Goal: Task Accomplishment & Management: Manage account settings

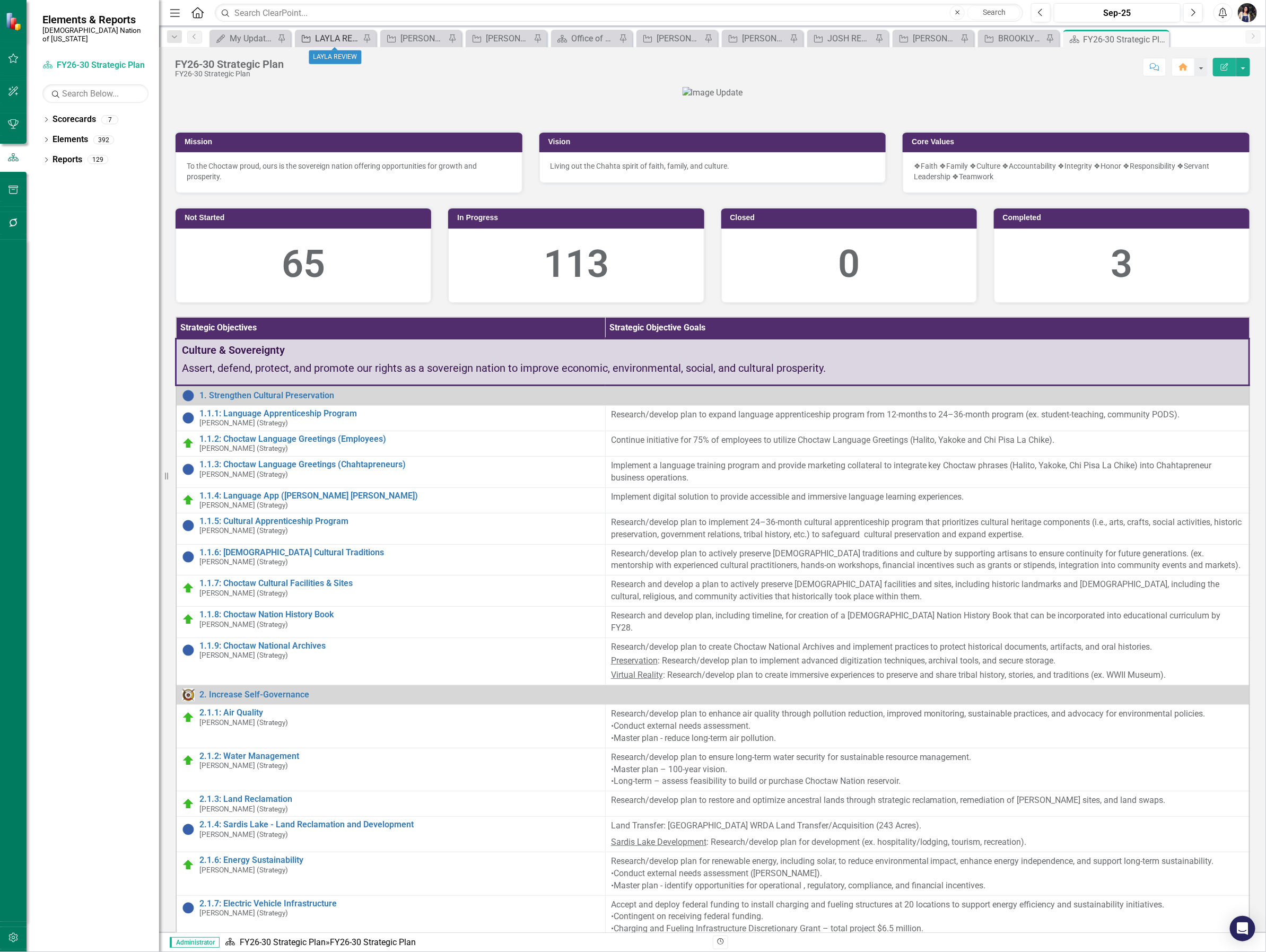
click at [332, 38] on div "LAYLA REVIEW" at bounding box center [337, 38] width 45 height 13
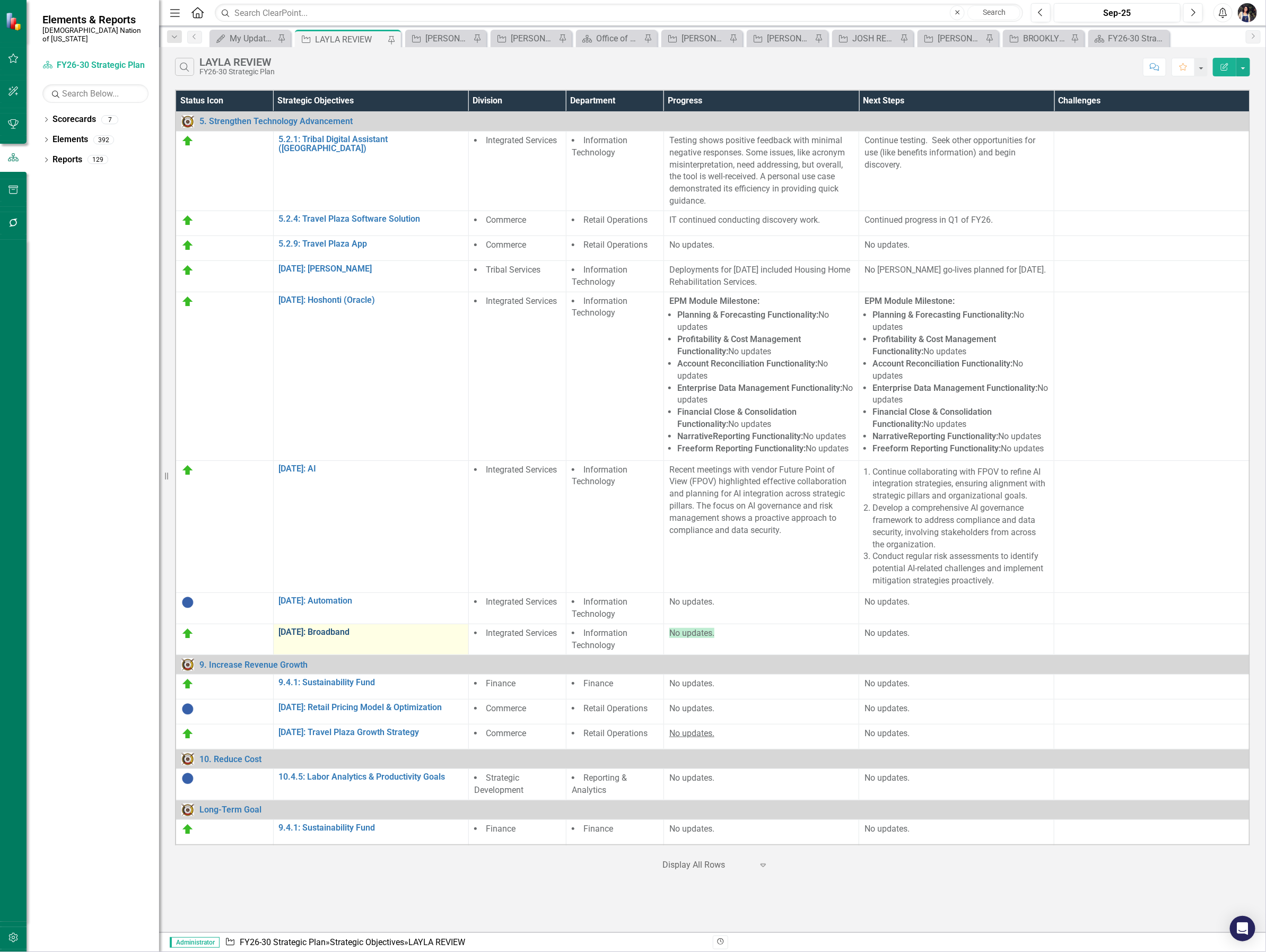
click at [338, 633] on link "[DATE]: Broadband" at bounding box center [371, 632] width 184 height 9
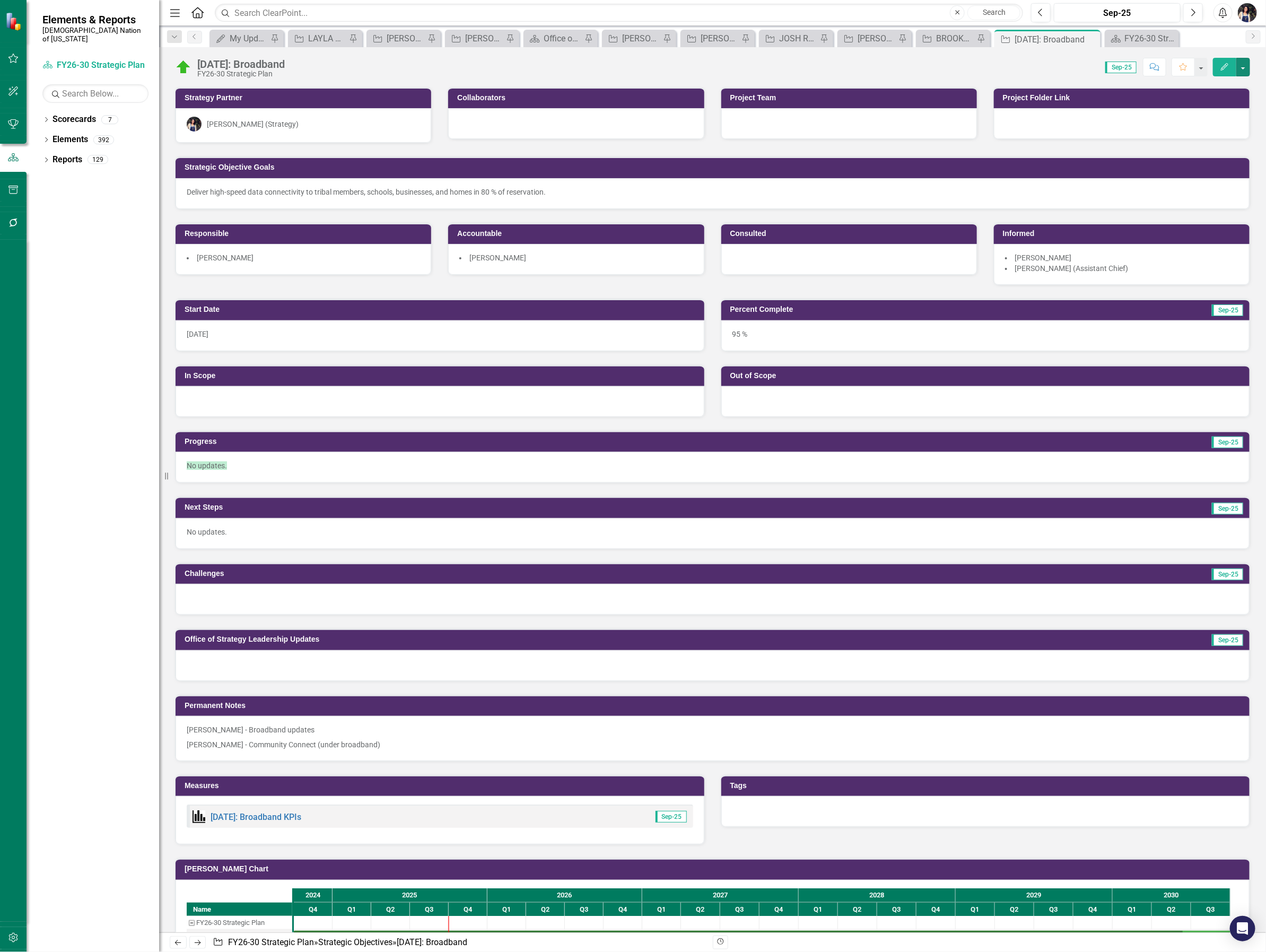
drag, startPoint x: 1243, startPoint y: 72, endPoint x: 1182, endPoint y: 259, distance: 196.7
click at [1182, 259] on div "5.2.17: Broadband FY26-30 Strategic Plan Score: 0.00 Sep-25 Completed Comment F…" at bounding box center [713, 490] width 1107 height 885
click at [1221, 68] on icon "Edit" at bounding box center [1224, 67] width 9 height 8
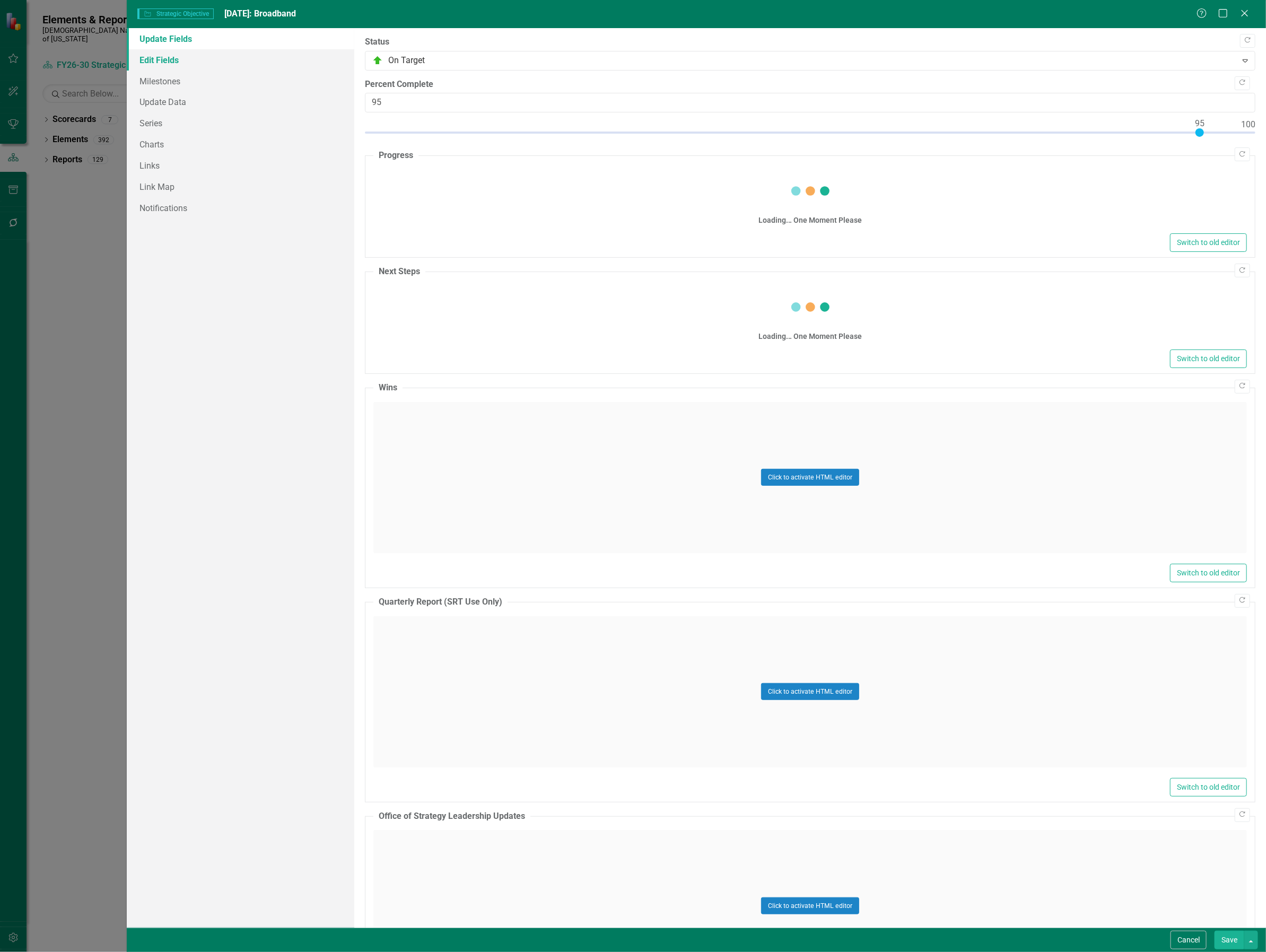
click at [170, 54] on link "Edit Fields" at bounding box center [241, 60] width 228 height 21
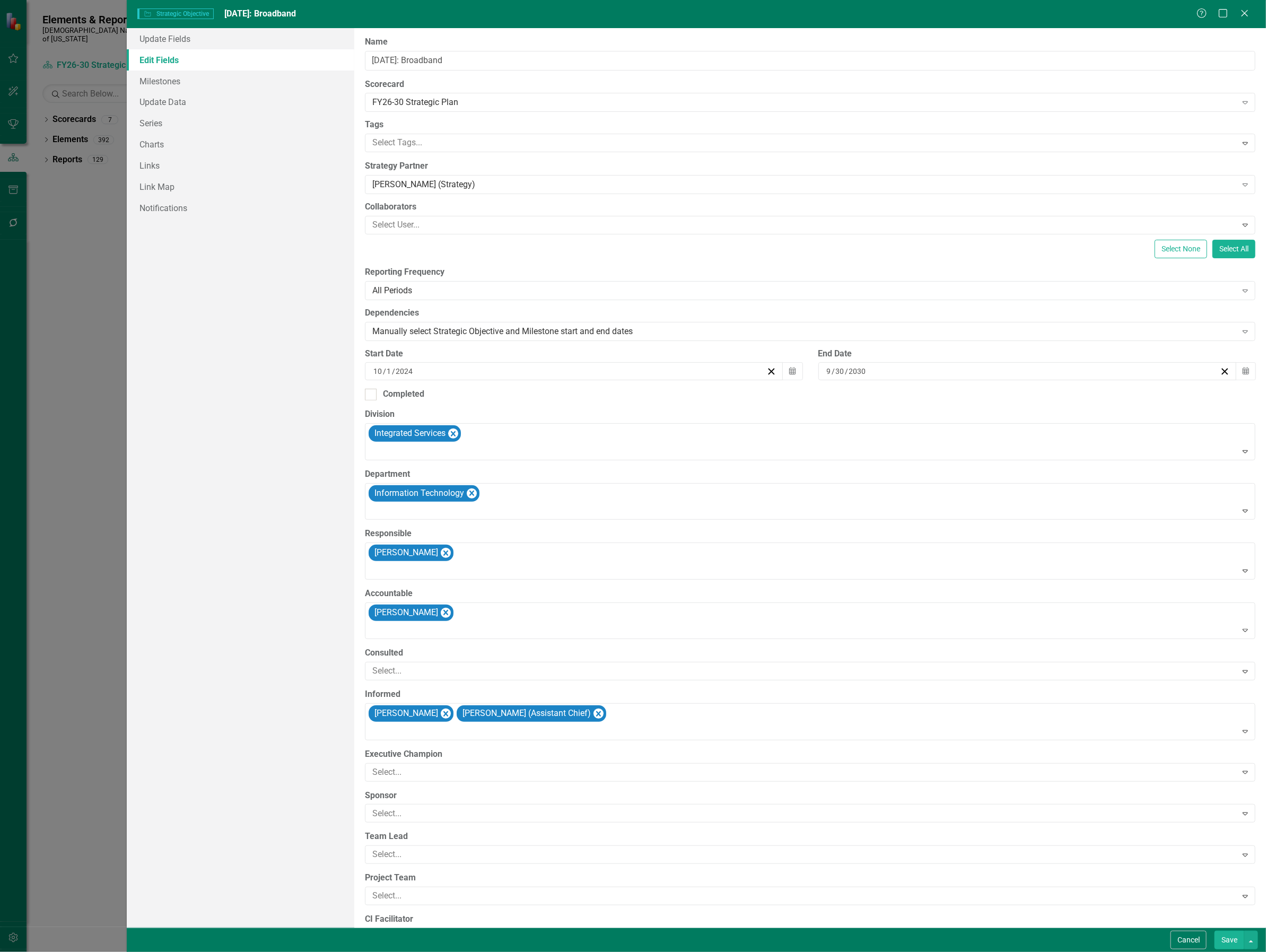
click at [893, 362] on div "9 / 30 / 2030" at bounding box center [1027, 371] width 418 height 18
click at [892, 374] on div "2030-09-30 9 / 30 / 2030" at bounding box center [1022, 371] width 394 height 11
click at [1243, 374] on icon "Calendar" at bounding box center [1246, 371] width 6 height 8
click at [1033, 402] on span "September 2030" at bounding box center [1021, 398] width 22 height 9
click at [1026, 401] on span "2030" at bounding box center [1021, 398] width 17 height 9
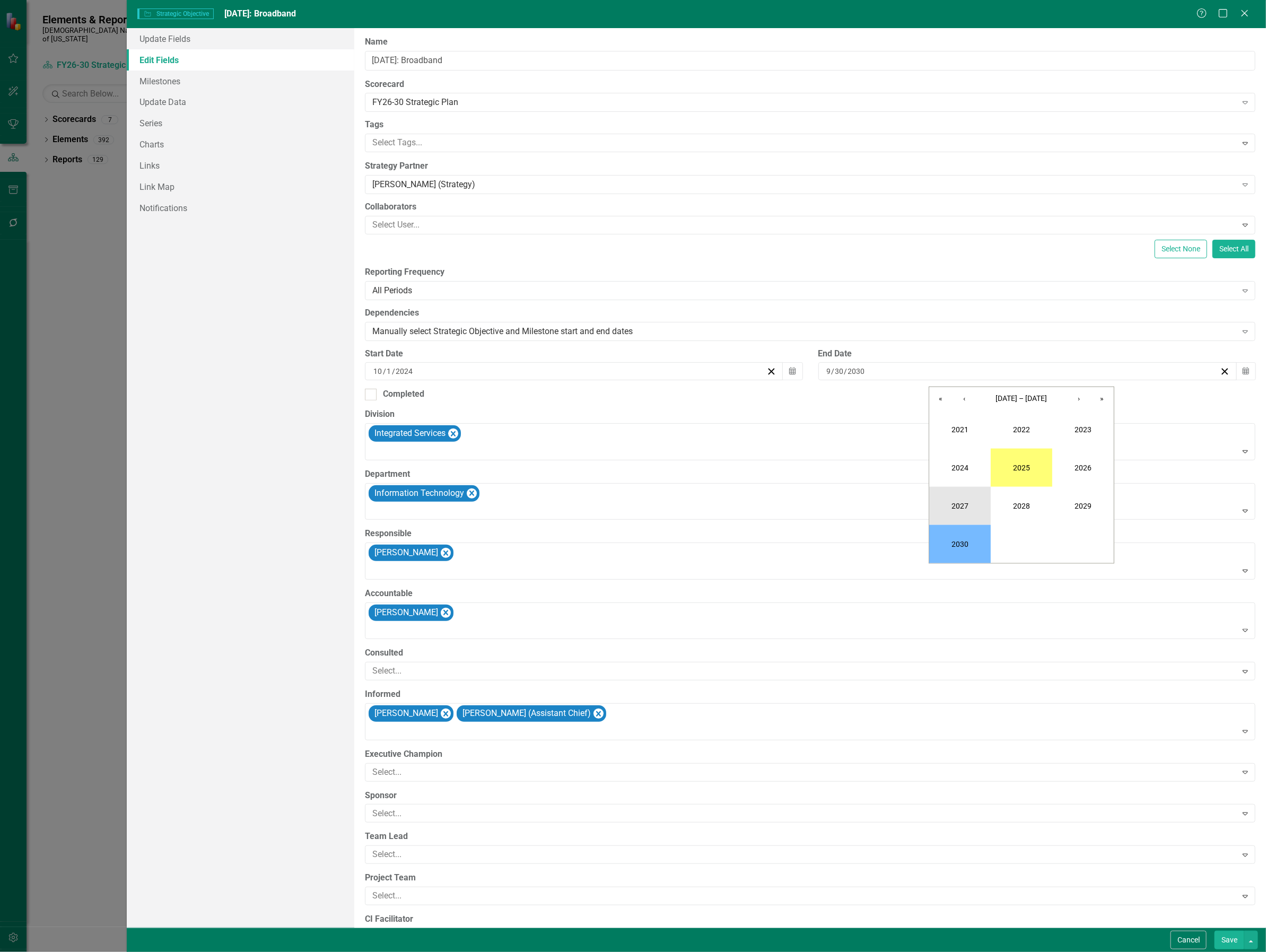
click at [969, 500] on button "2027" at bounding box center [959, 506] width 61 height 38
click at [1083, 510] on abbr "September" at bounding box center [1083, 506] width 36 height 9
click at [1051, 513] on abbr "30" at bounding box center [1048, 510] width 9 height 9
click at [1234, 941] on button "Save" at bounding box center [1229, 940] width 30 height 19
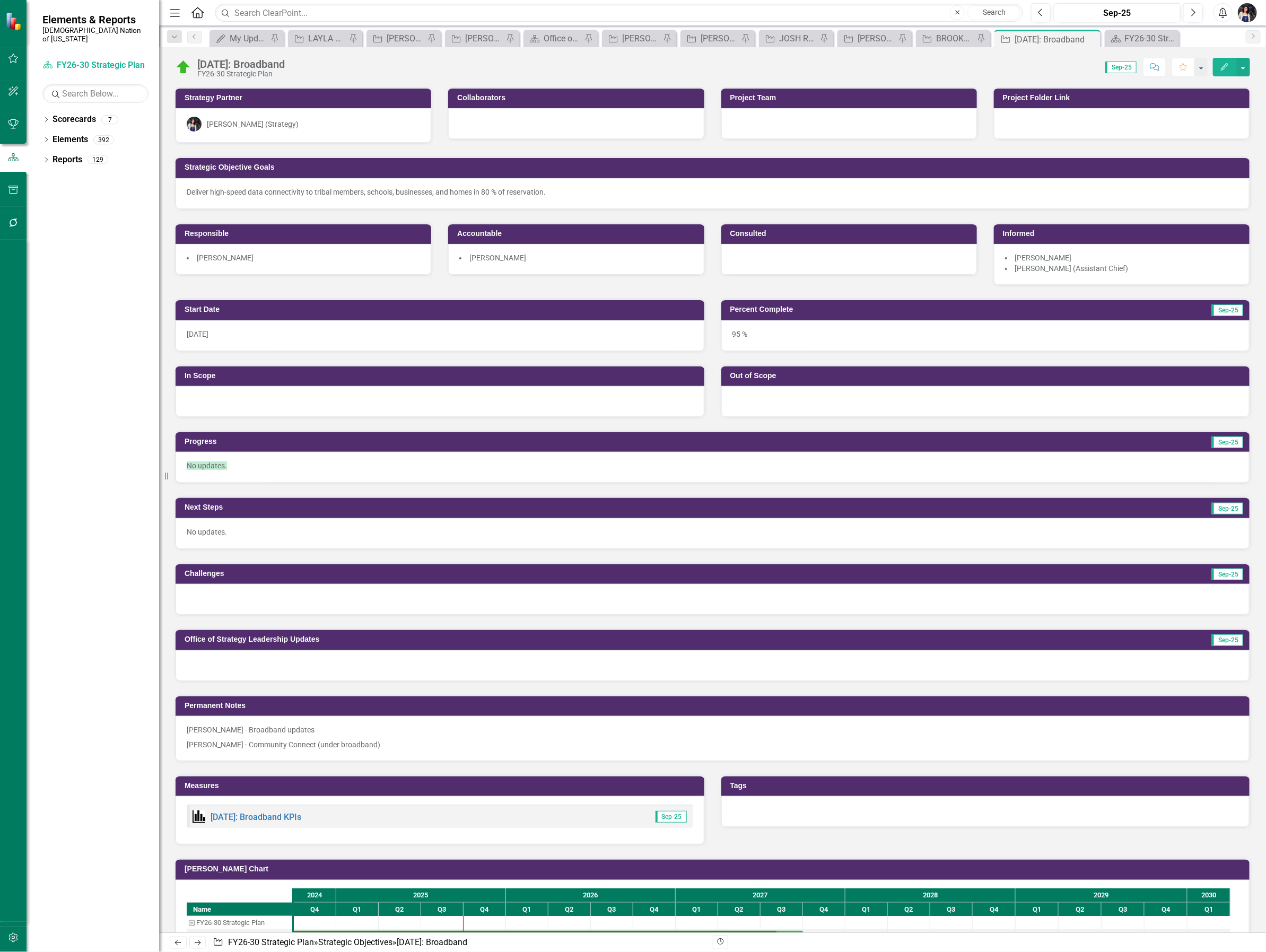
click at [279, 596] on div at bounding box center [713, 599] width 1074 height 31
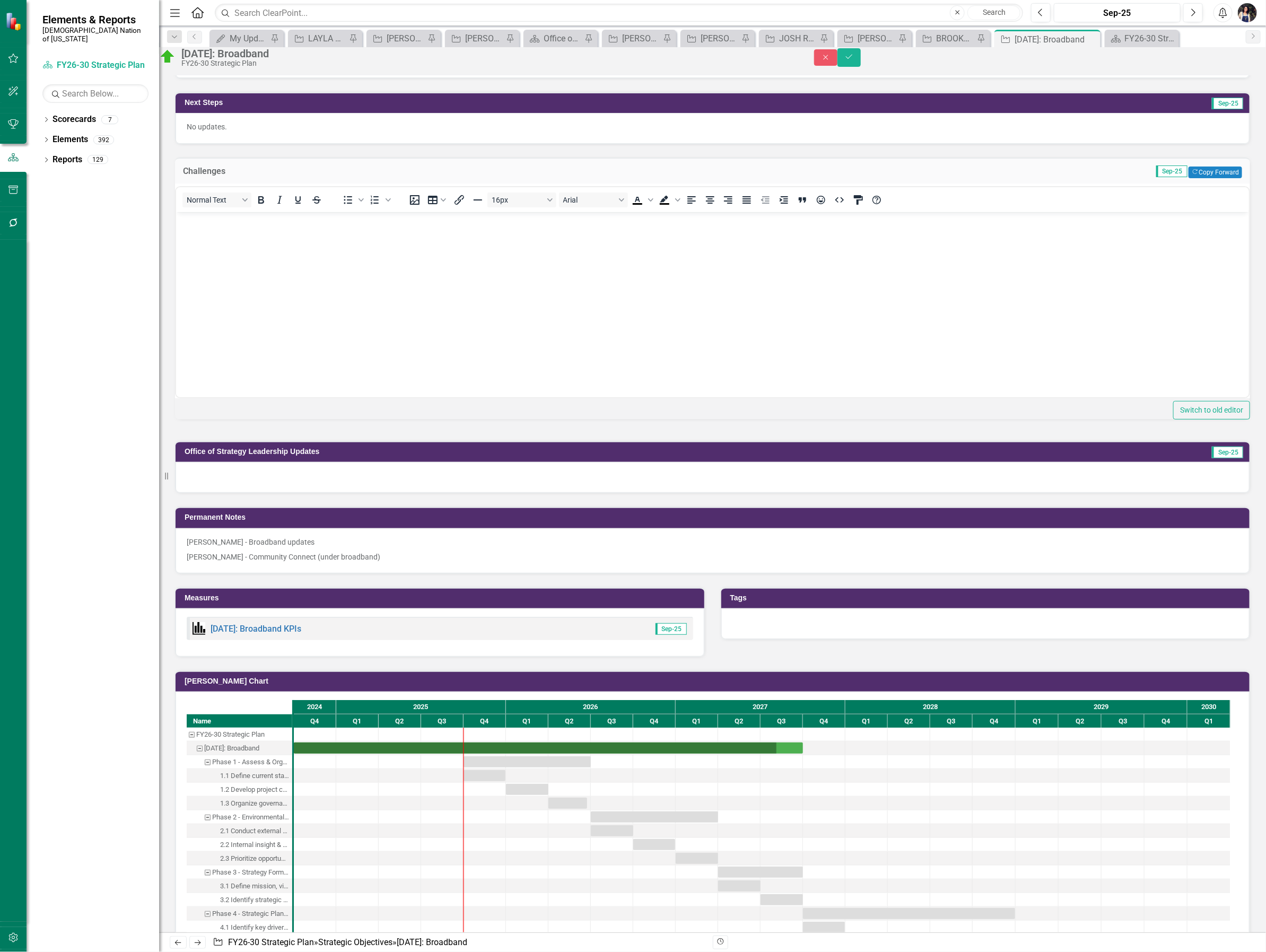
scroll to position [398, 0]
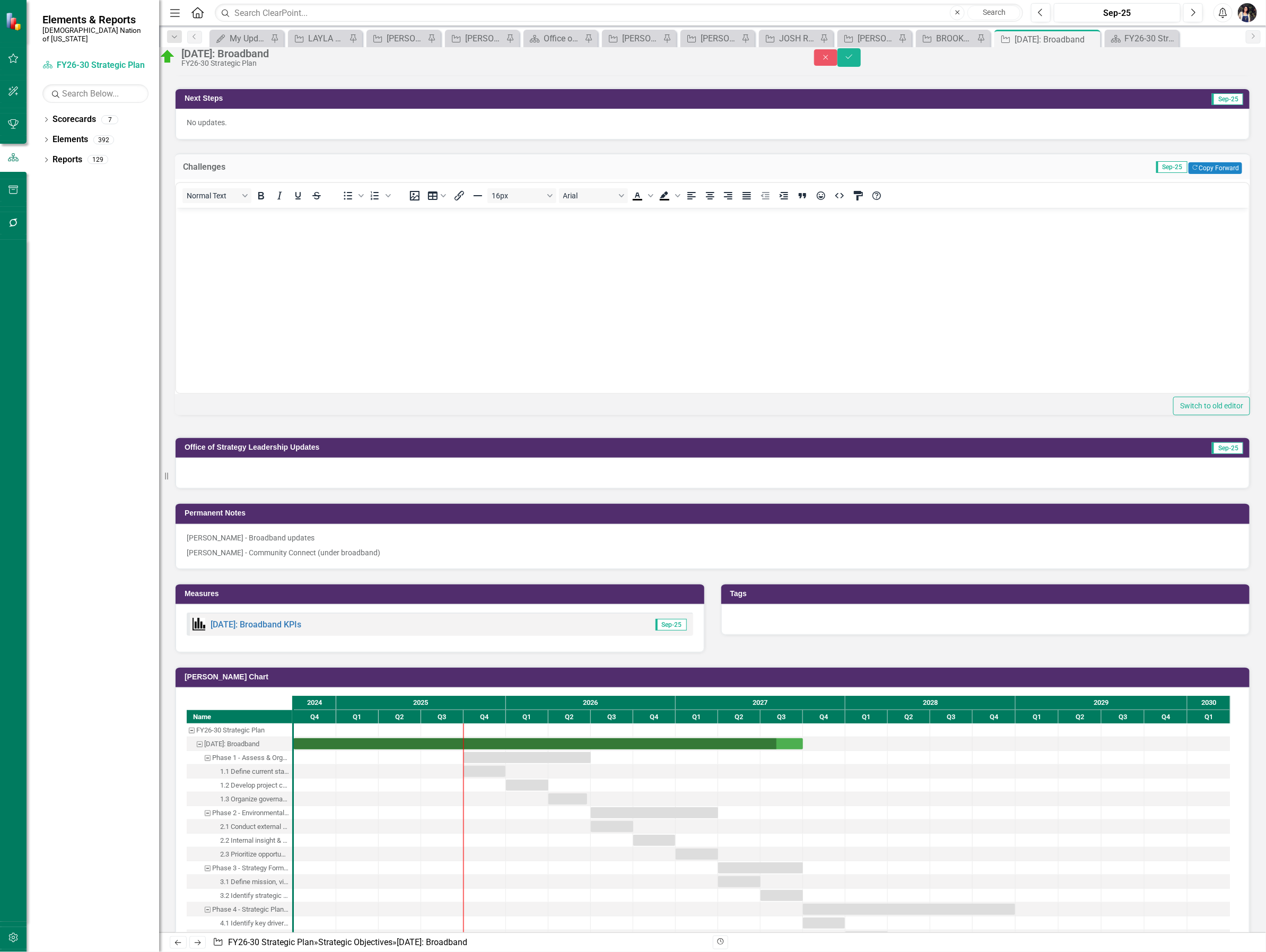
click at [310, 489] on div at bounding box center [713, 473] width 1074 height 31
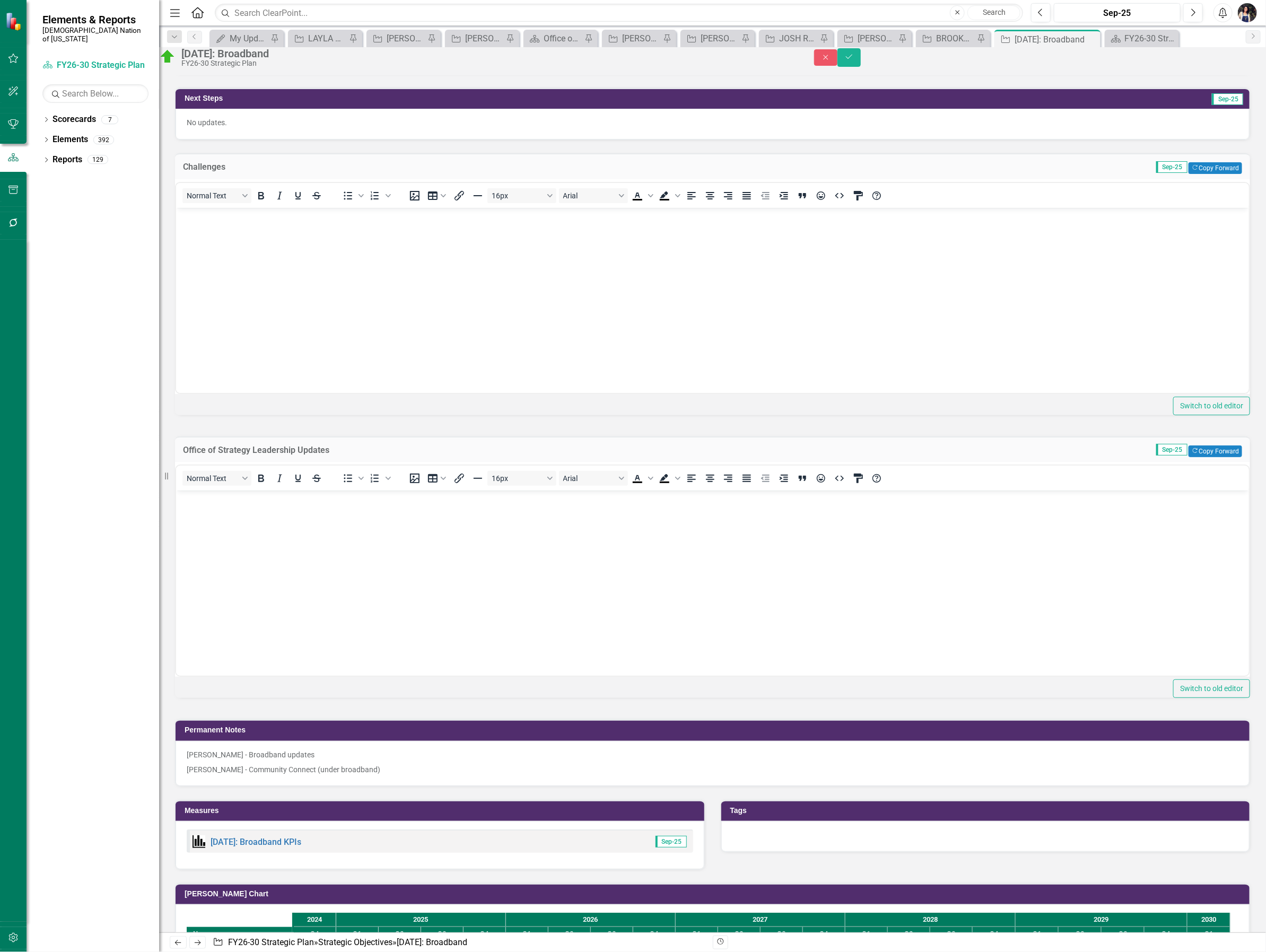
scroll to position [0, 0]
click at [347, 604] on body "Rich Text Area. Press ALT-0 for help." at bounding box center [712, 570] width 1073 height 159
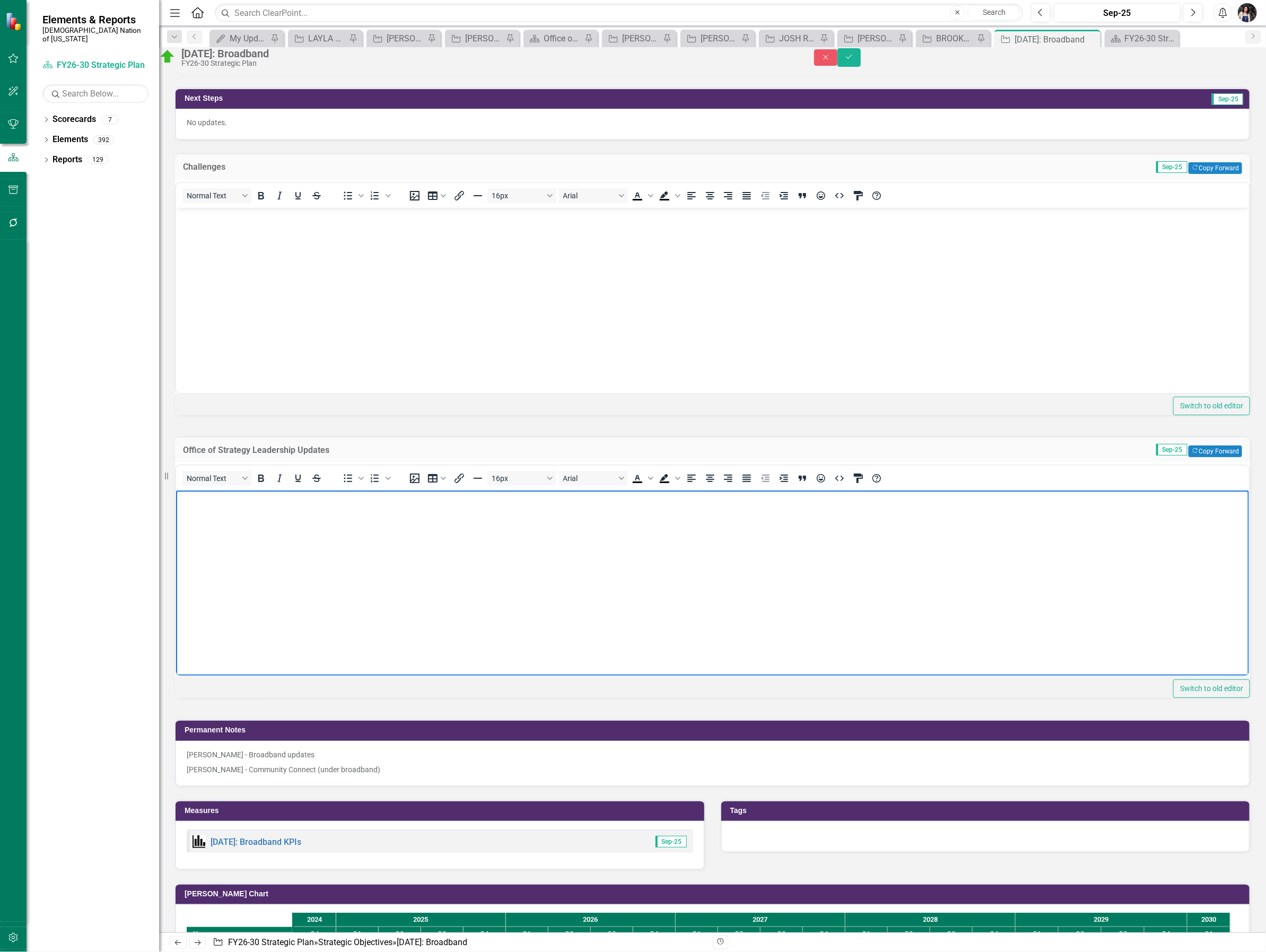
click at [271, 587] on body "Rich Text Area. Press ALT-0 for help." at bounding box center [712, 570] width 1073 height 159
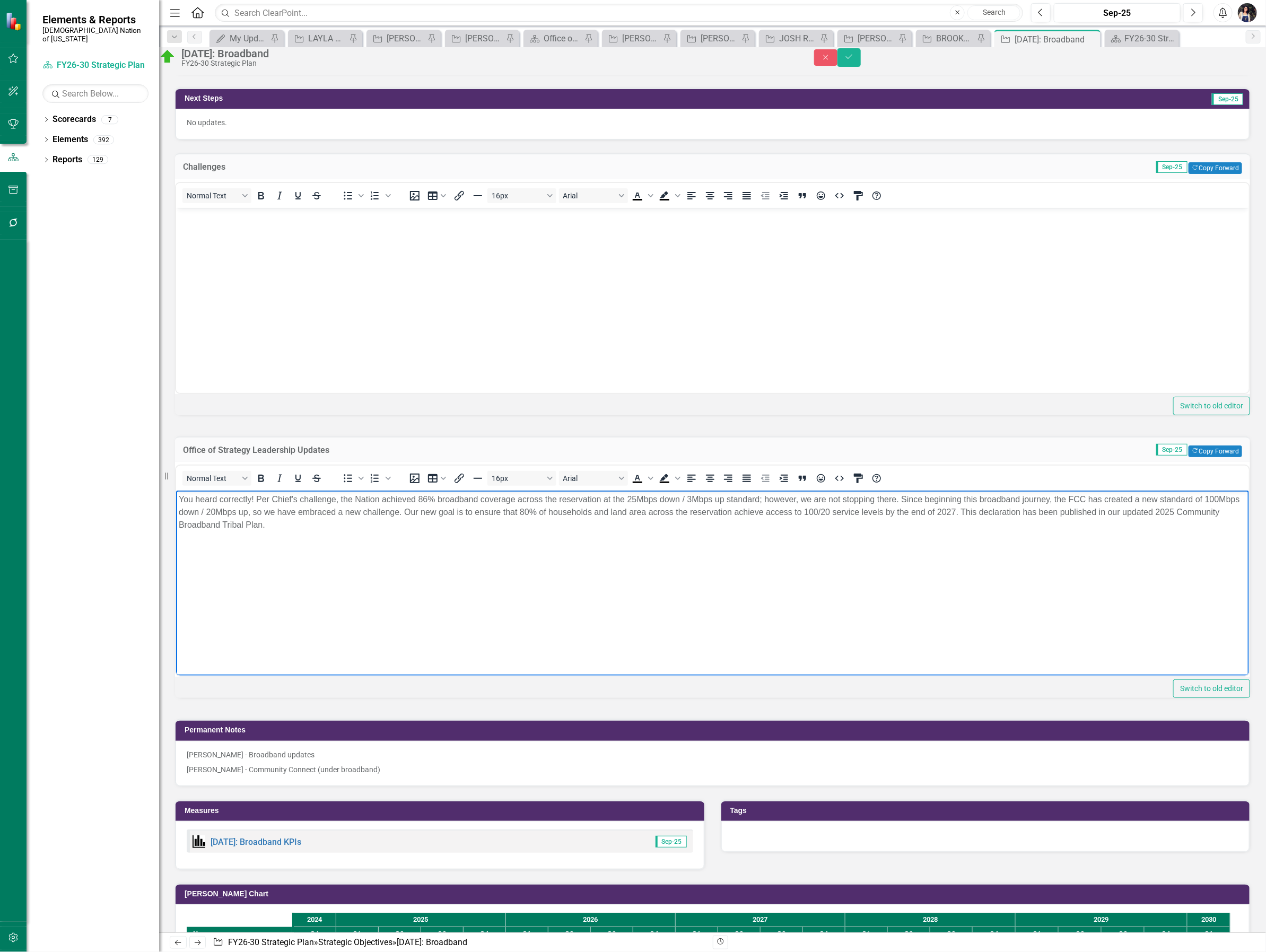
click at [256, 501] on span "You heard correctly! Per Chief's challenge, the Nation achieved 86% broadband c…" at bounding box center [709, 512] width 1061 height 35
drag, startPoint x: 341, startPoint y: 500, endPoint x: 139, endPoint y: 482, distance: 202.8
click at [176, 490] on html "You heard correctly! Per Chief's challenge, the Nation achieved 86% broadband c…" at bounding box center [712, 570] width 1073 height 159
click at [1050, 649] on html "The Nation achieved 86% broadband coverage across the reservation at the 25Mbps…" at bounding box center [712, 570] width 1073 height 159
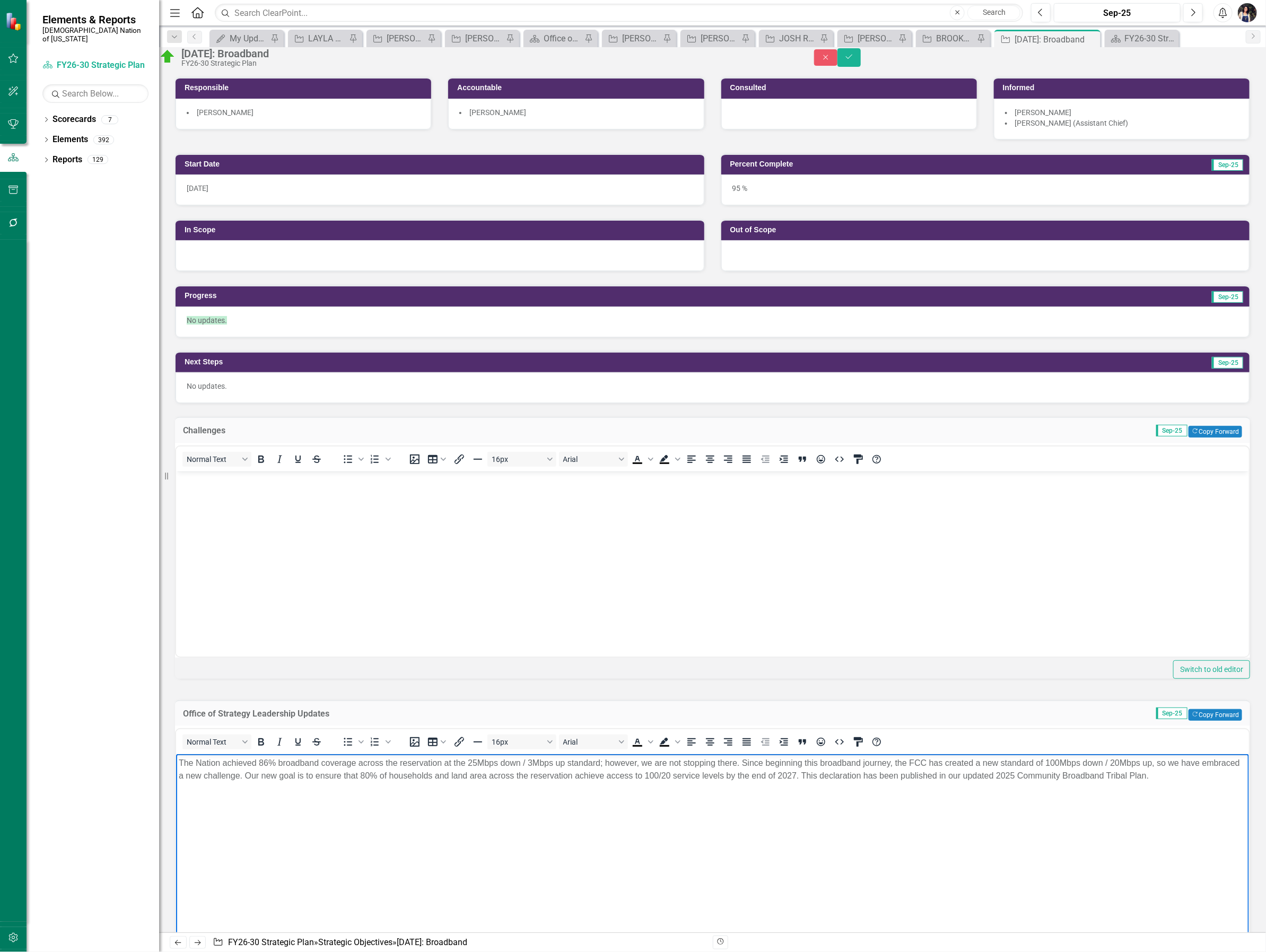
scroll to position [66, 0]
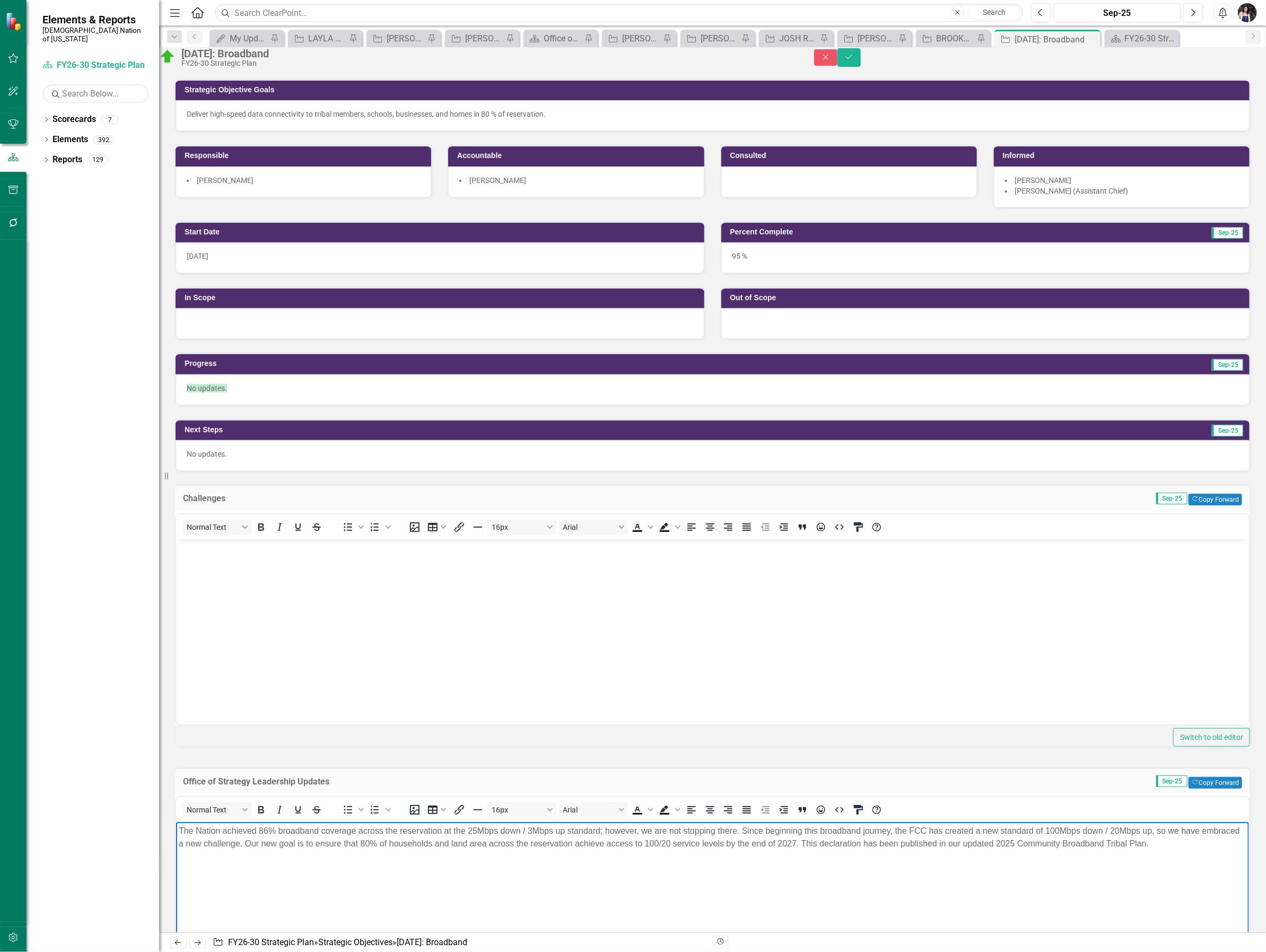
click at [311, 405] on div "No updates." at bounding box center [713, 390] width 1074 height 31
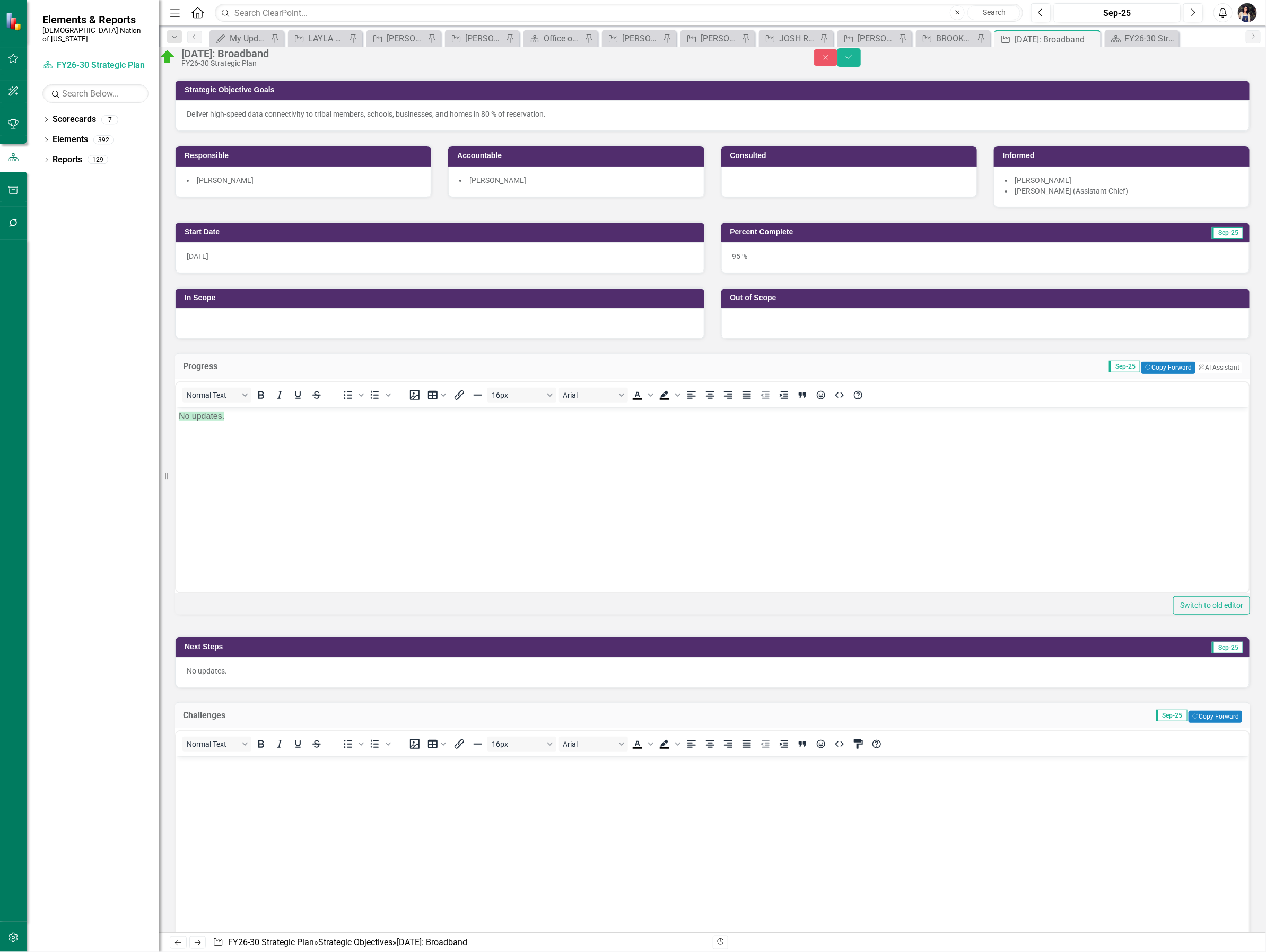
scroll to position [0, 0]
click at [329, 471] on body "No updates." at bounding box center [712, 486] width 1073 height 159
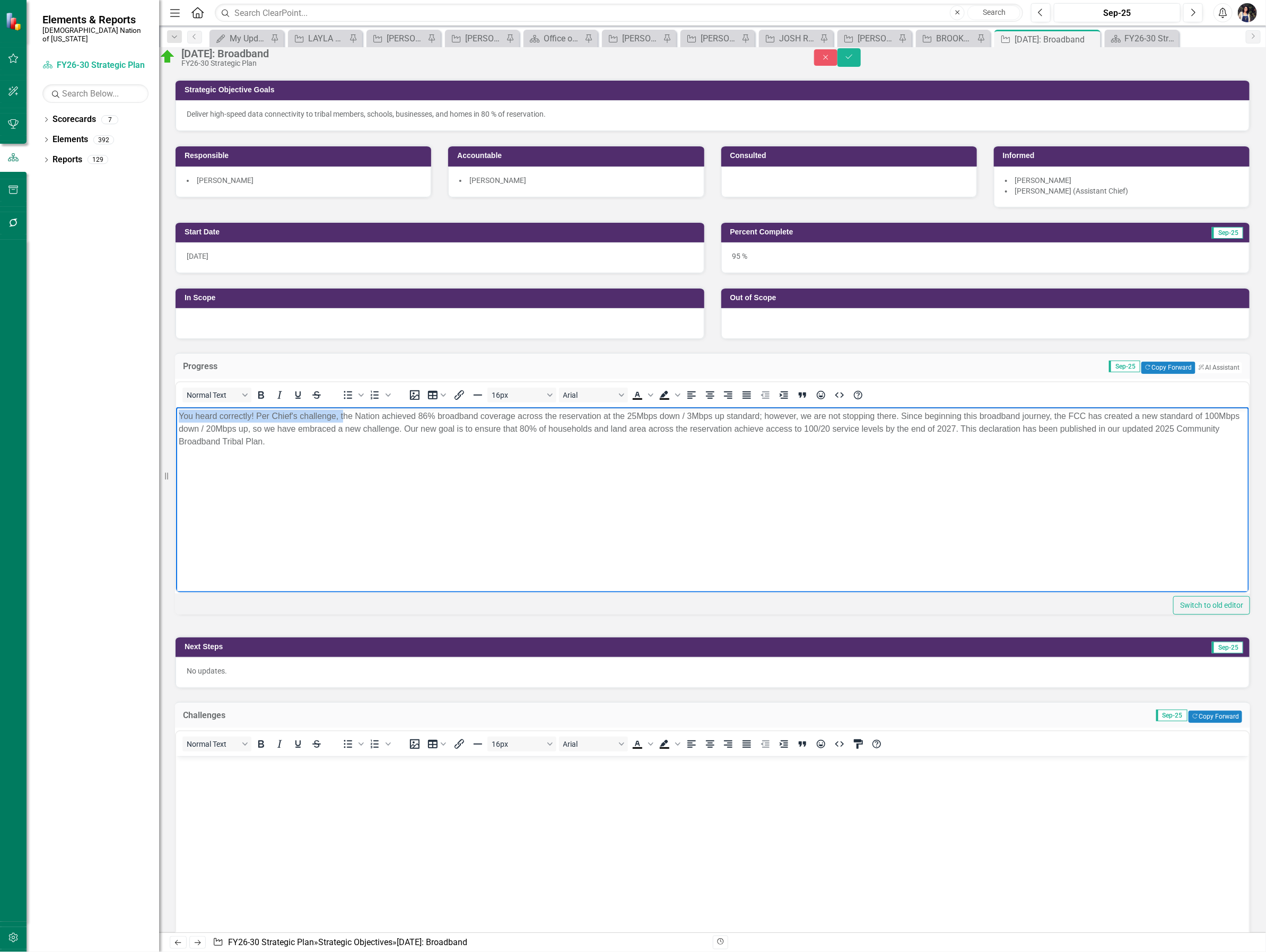
drag, startPoint x: 344, startPoint y: 415, endPoint x: 294, endPoint y: 848, distance: 435.9
click at [176, 421] on html "You heard correctly! Per Chief's challenge, the Nation achieved 86% broadband c…" at bounding box center [712, 486] width 1073 height 159
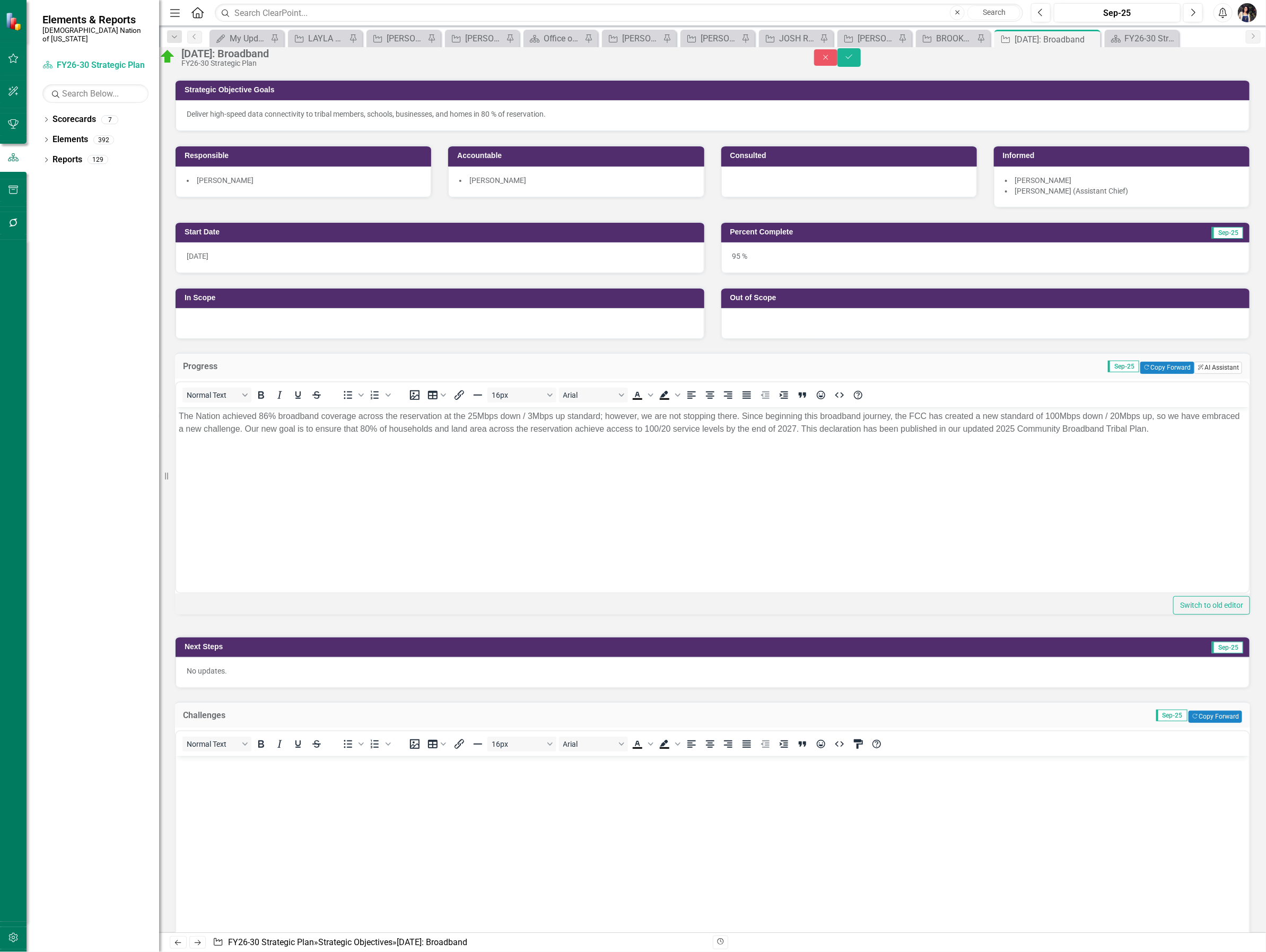
click at [1212, 373] on button "ClearPoint AI AI Assistant" at bounding box center [1218, 367] width 48 height 12
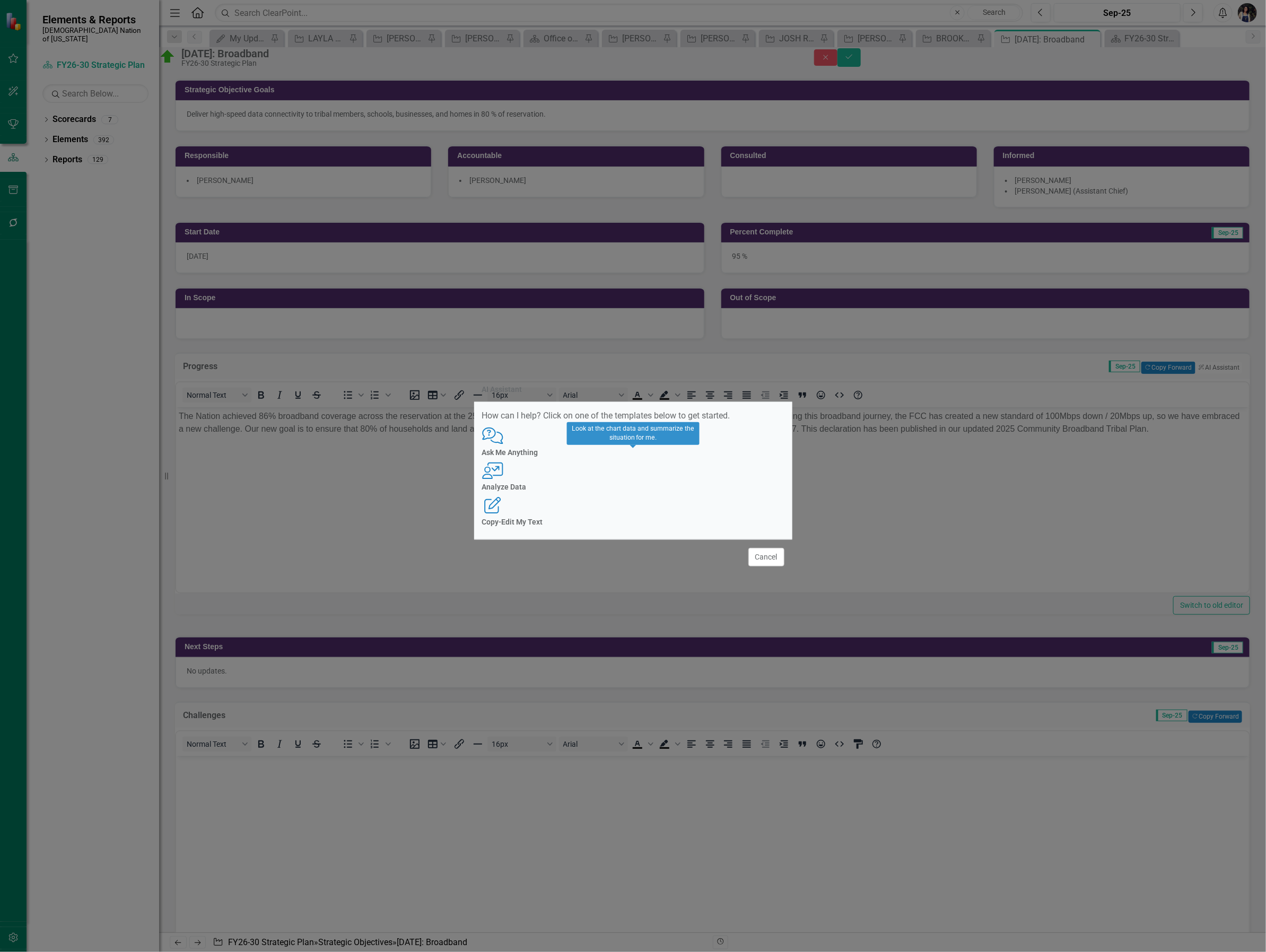
click at [628, 479] on div "User with Chart Analyze Data" at bounding box center [633, 477] width 302 height 29
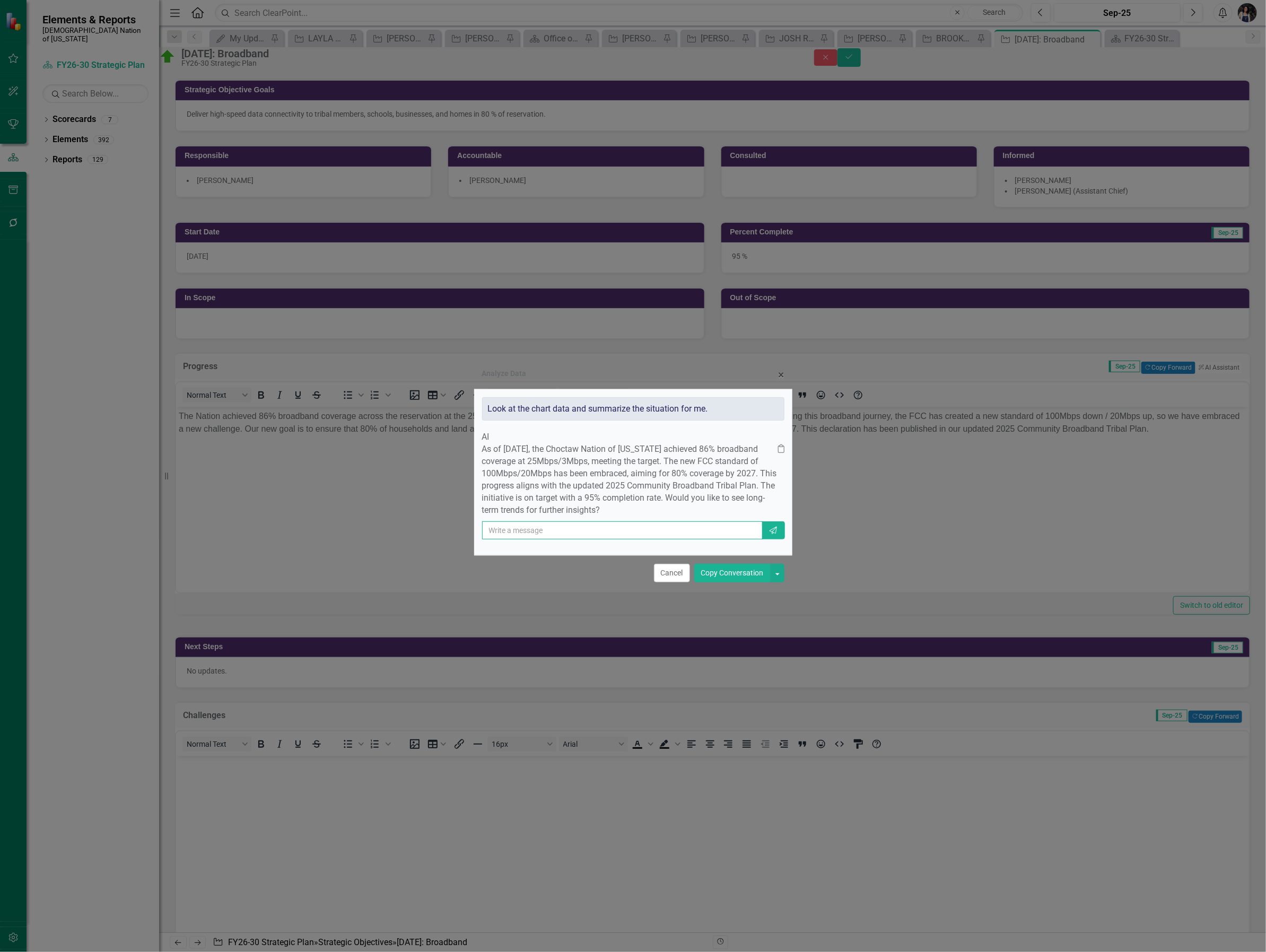
click at [603, 539] on input "text" at bounding box center [622, 530] width 281 height 18
type input "remove "the""
click at [762, 521] on button "Send" at bounding box center [773, 530] width 23 height 18
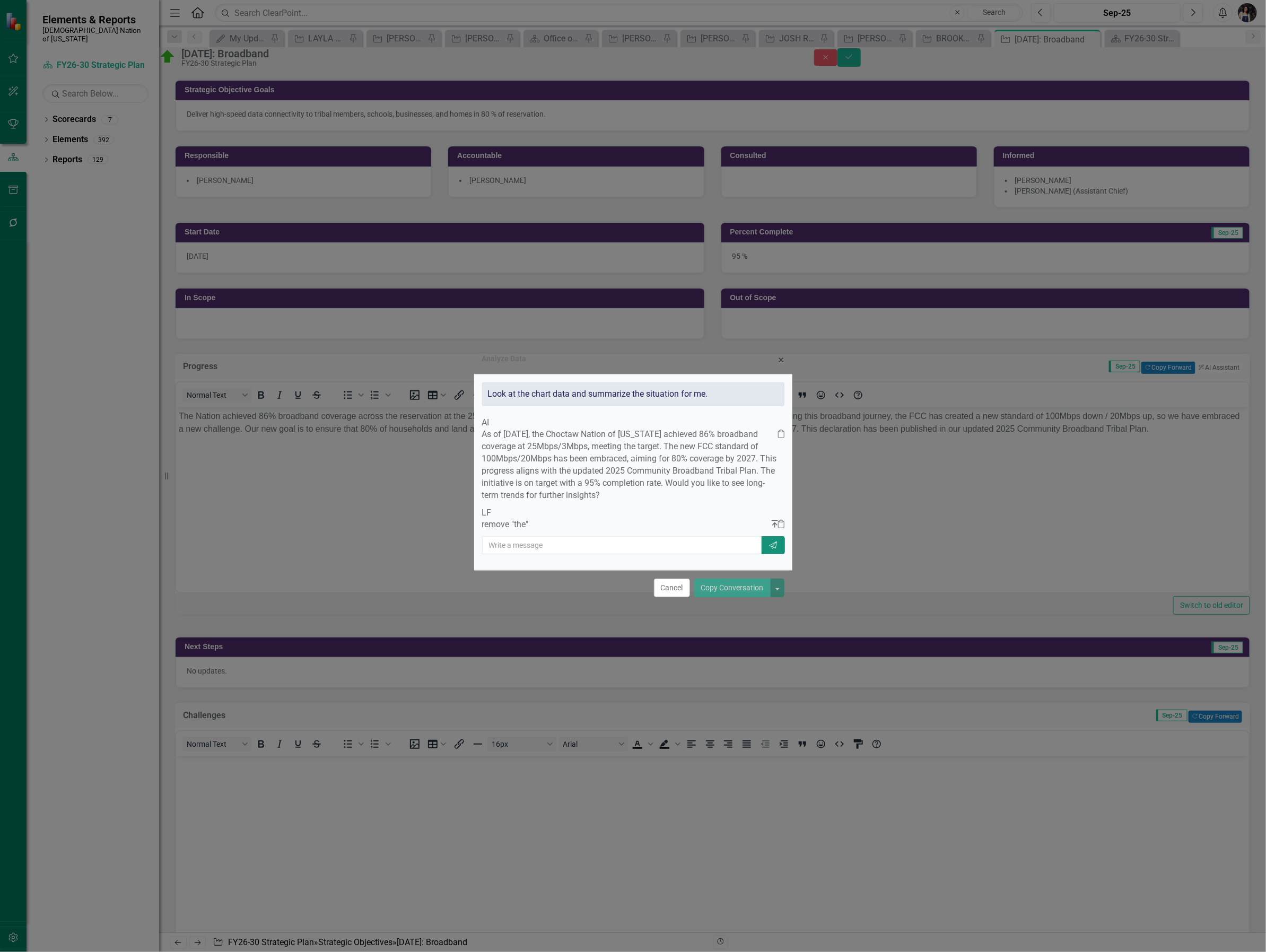
click at [762, 536] on button "Send" at bounding box center [773, 545] width 23 height 18
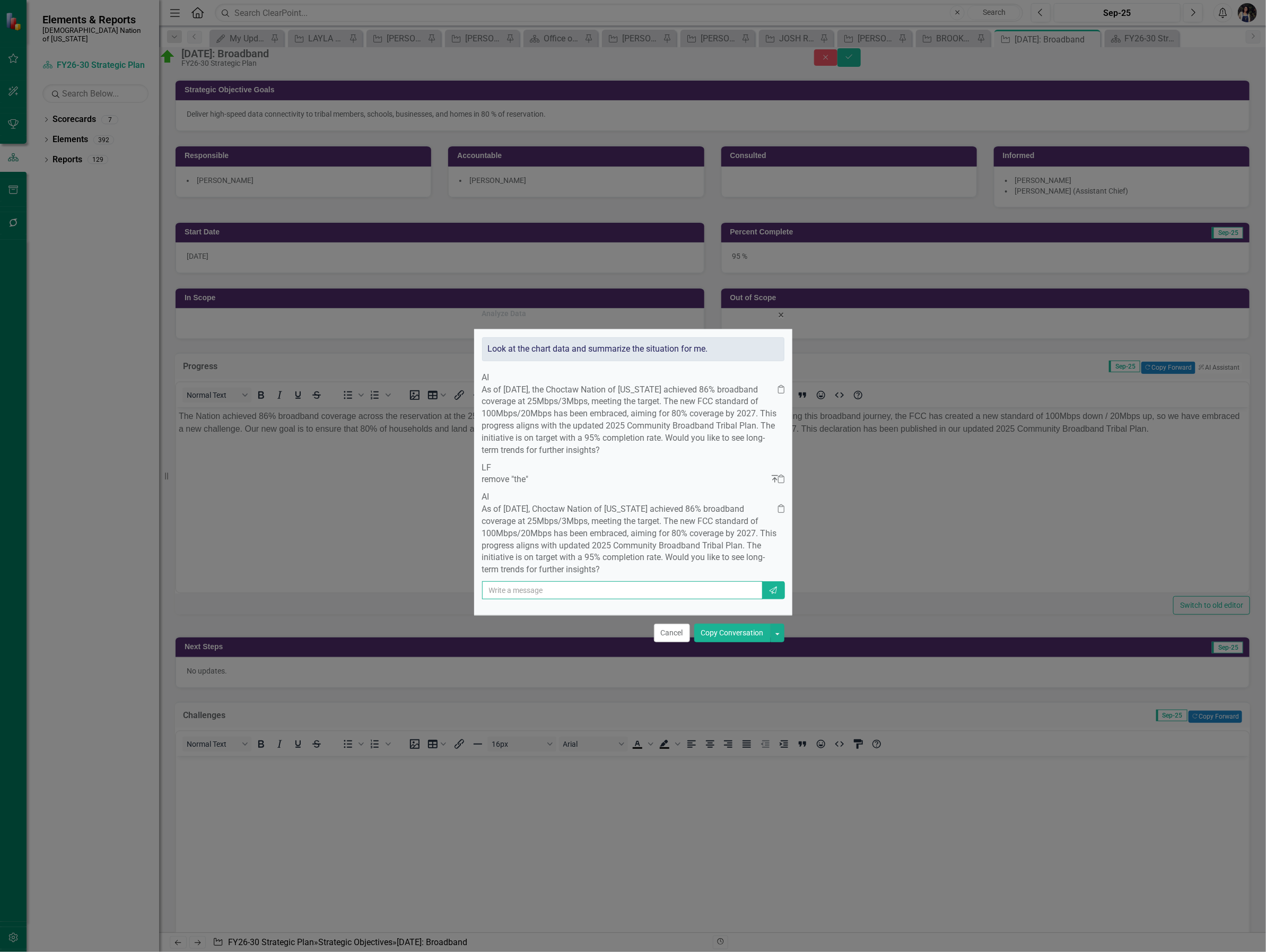
click at [554, 599] on input "text" at bounding box center [622, 590] width 281 height 18
type input "simplify and clarify that the original goal was 80% coverage but now the goal h…"
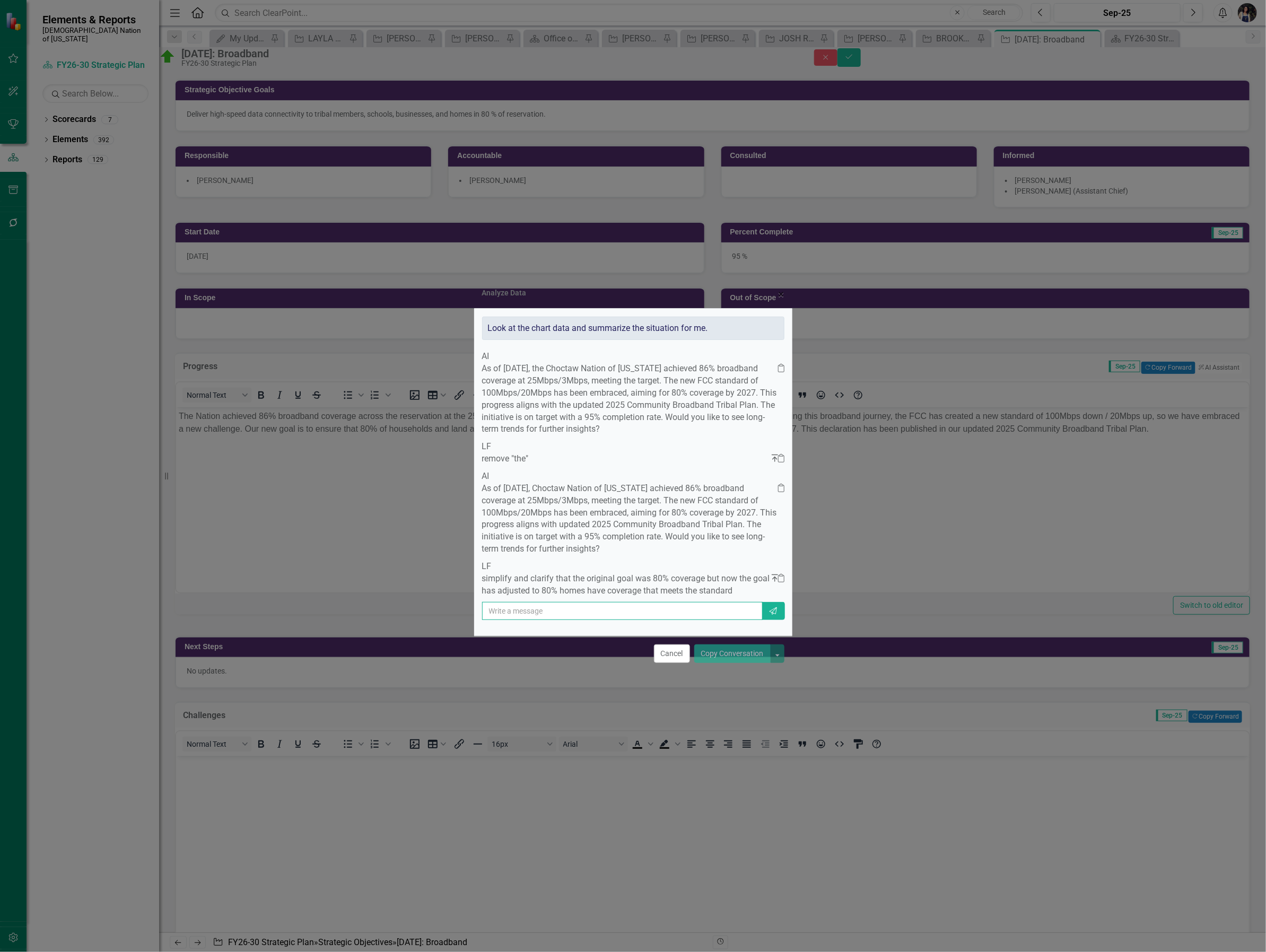
scroll to position [0, 0]
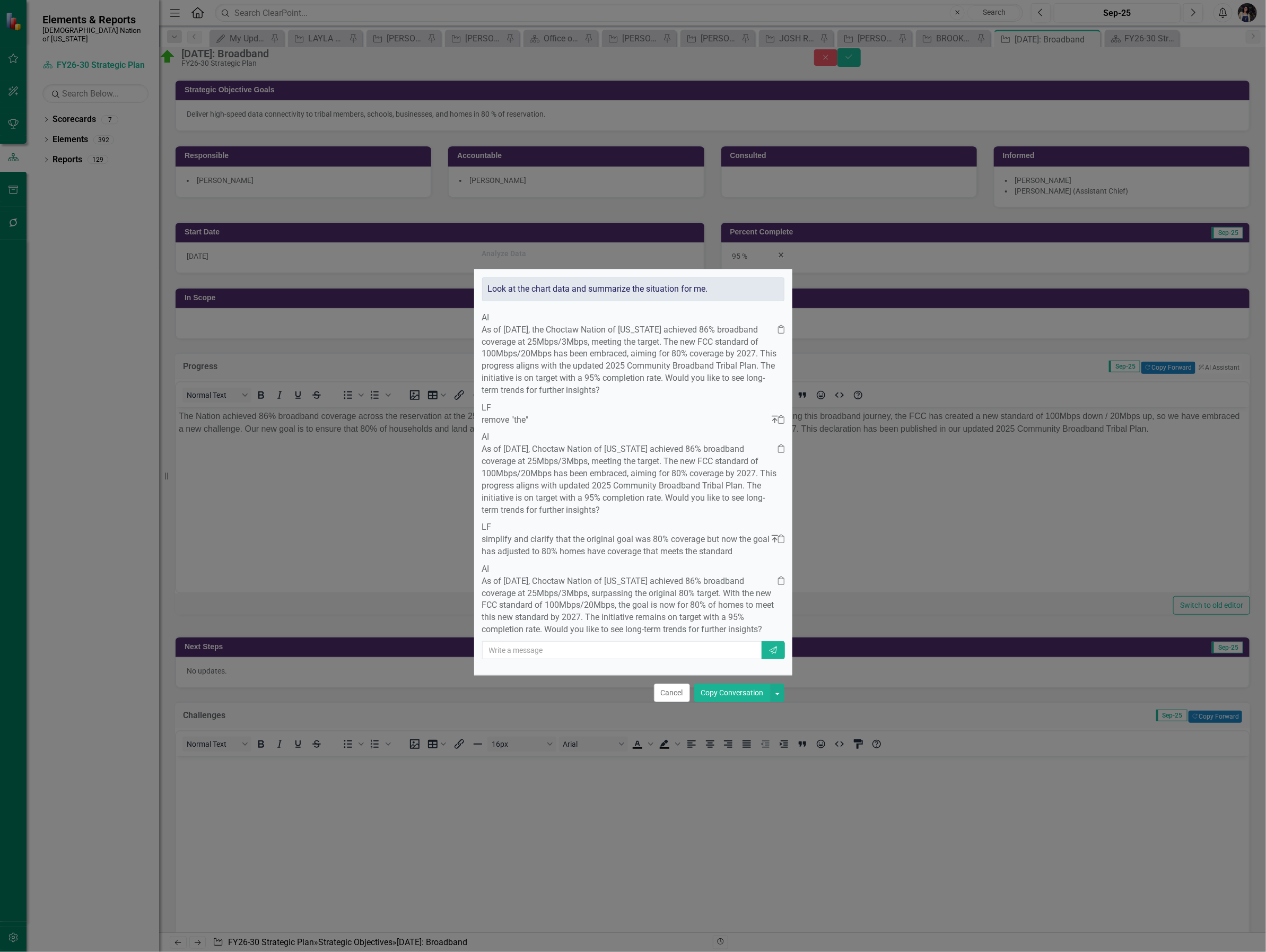
drag, startPoint x: 661, startPoint y: 605, endPoint x: 767, endPoint y: 581, distance: 108.7
click at [778, 581] on icon "Clipboard" at bounding box center [781, 580] width 6 height 9
click at [315, 554] on div "Analyze Data × Close Look at the chart data and summarize the situation for me.…" at bounding box center [633, 476] width 1266 height 952
click at [687, 702] on button "Cancel" at bounding box center [672, 693] width 36 height 19
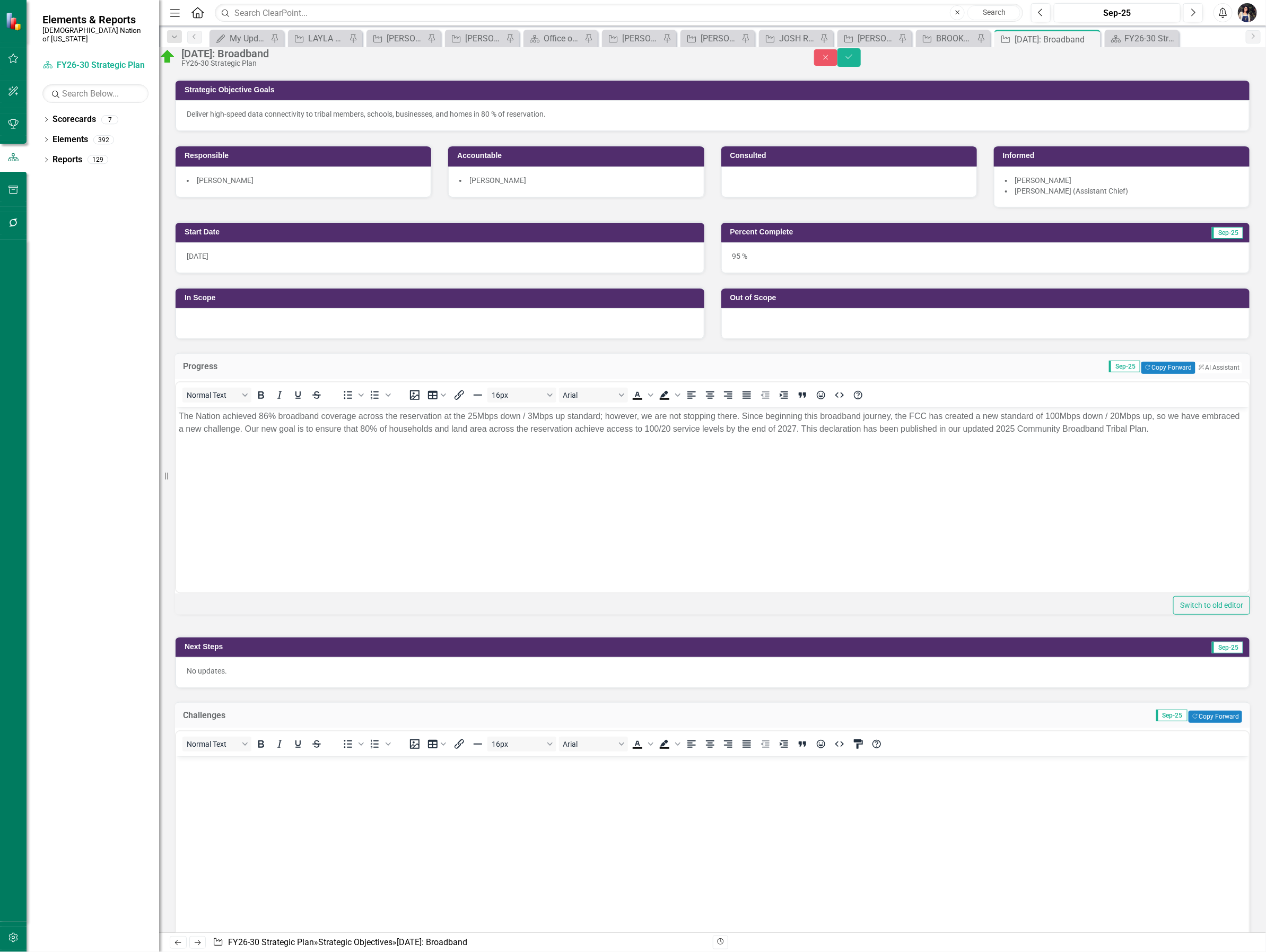
click at [485, 466] on body "The Nation achieved 86% broadband coverage across the reservation at the 25Mbps…" at bounding box center [712, 486] width 1073 height 159
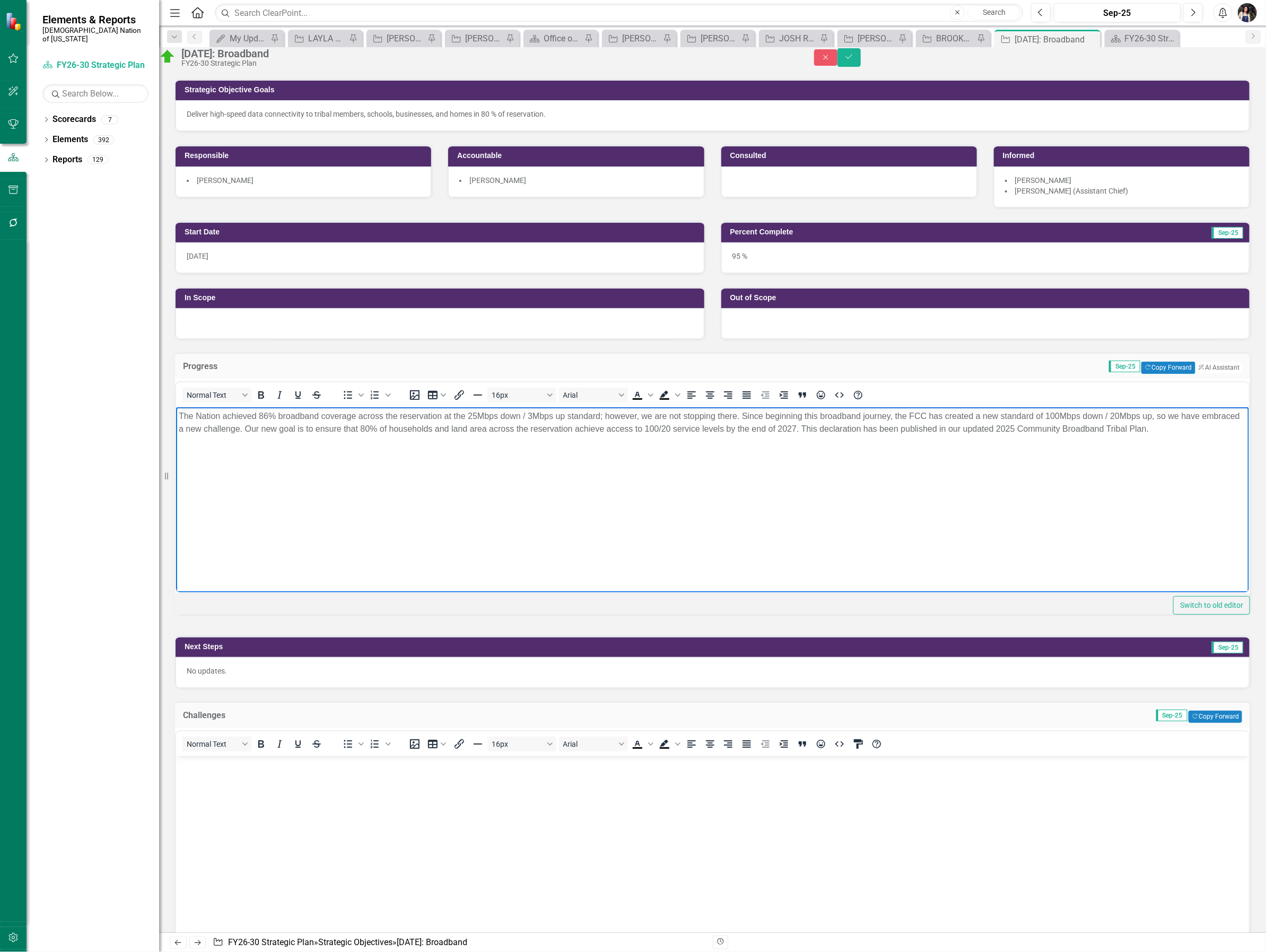
click at [480, 435] on body "The Nation achieved 86% broadband coverage across the reservation at the 25Mbps…" at bounding box center [712, 486] width 1073 height 159
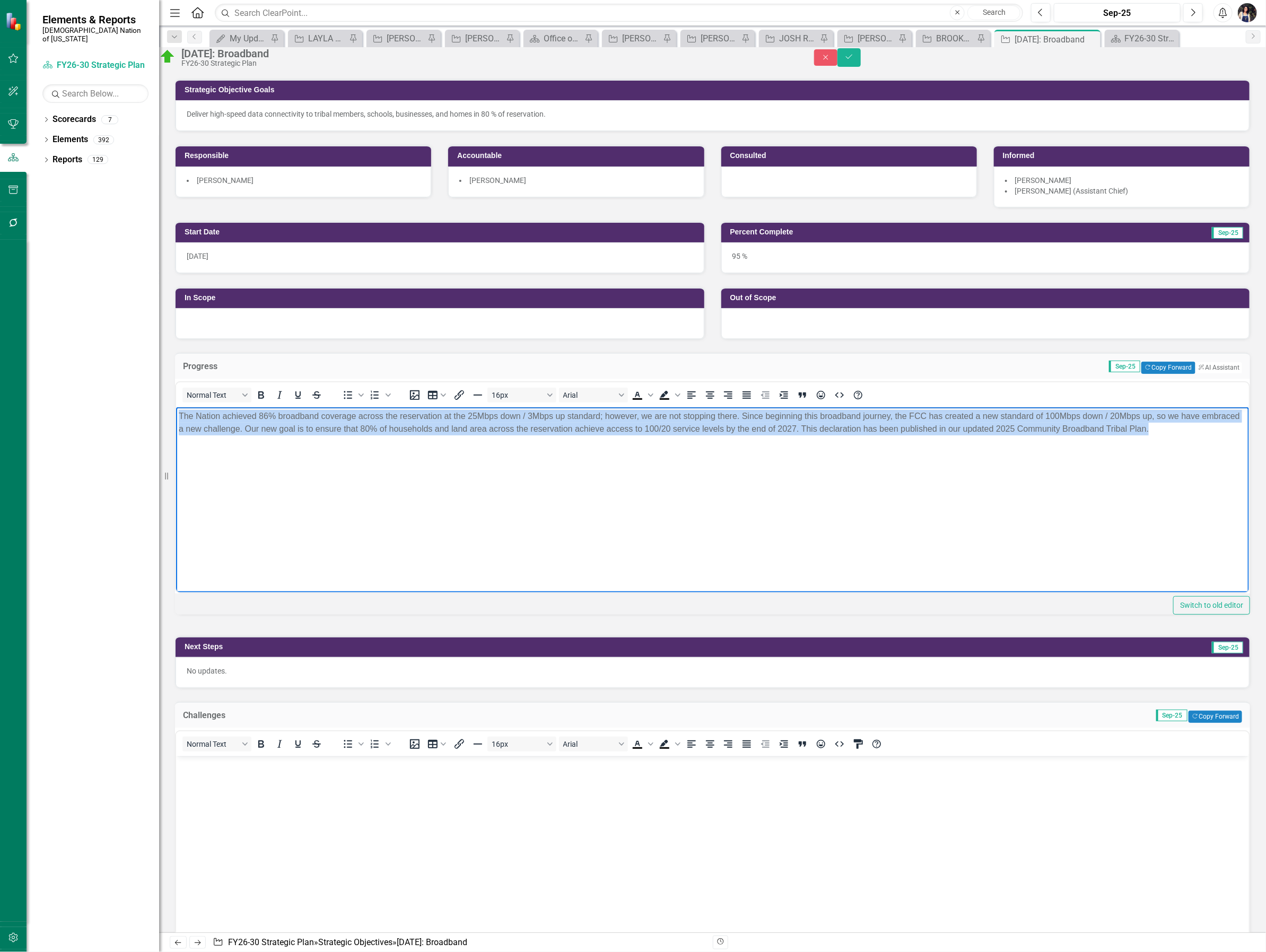
click at [480, 435] on body "The Nation achieved 86% broadband coverage across the reservation at the 25Mbps…" at bounding box center [712, 486] width 1073 height 159
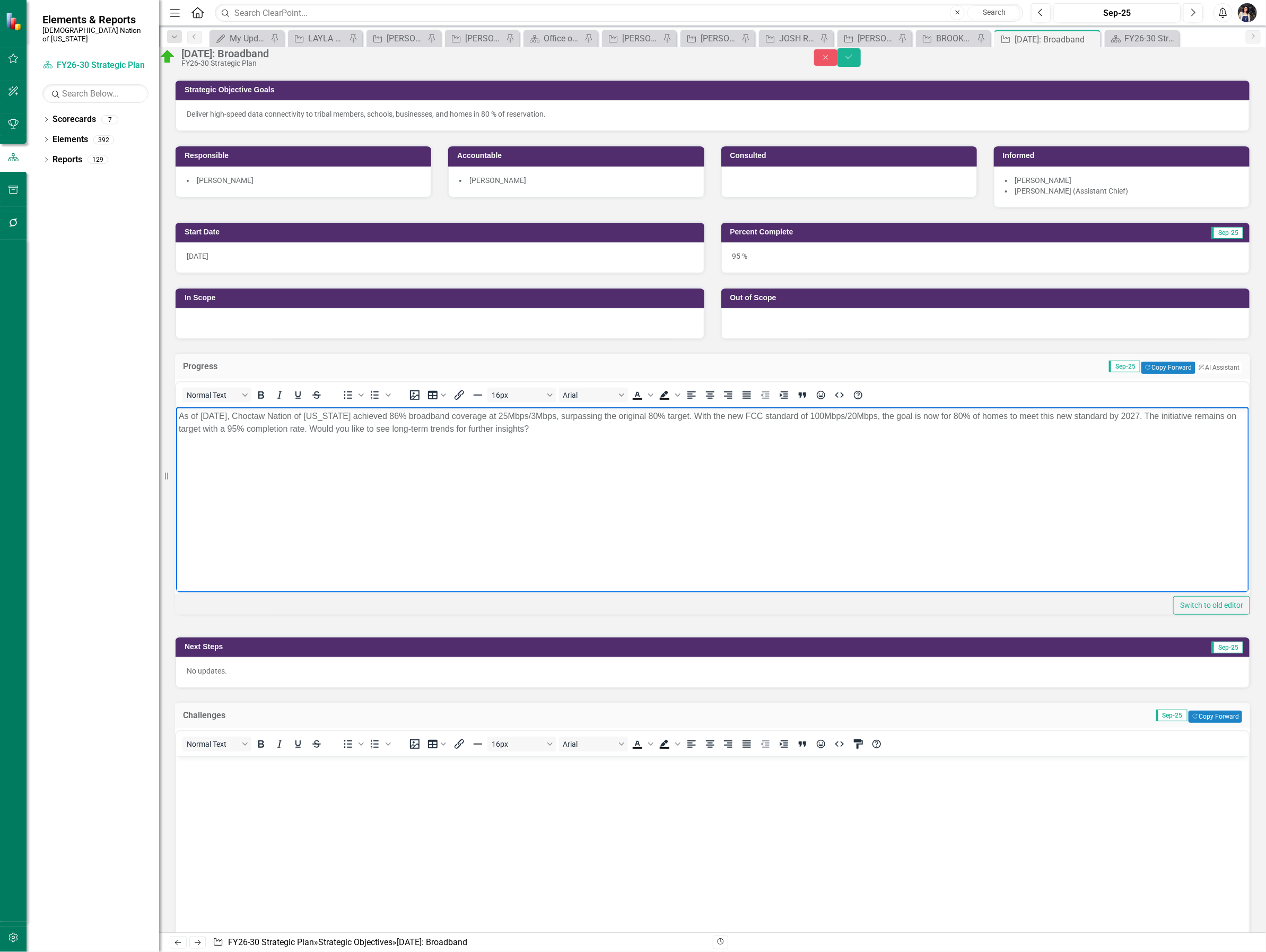
click at [635, 418] on p "As of September 2025, Choctaw Nation of Oklahoma achieved 86% broadband coverag…" at bounding box center [712, 422] width 1068 height 26
click at [733, 417] on p "As of September 2025, Choctaw Nation of Oklahoma achieved 86% broadband coverag…" at bounding box center [712, 422] width 1068 height 26
click at [1125, 417] on p "As of September 2025, Choctaw Nation of Oklahoma achieved 86% broadband coverag…" at bounding box center [712, 422] width 1068 height 26
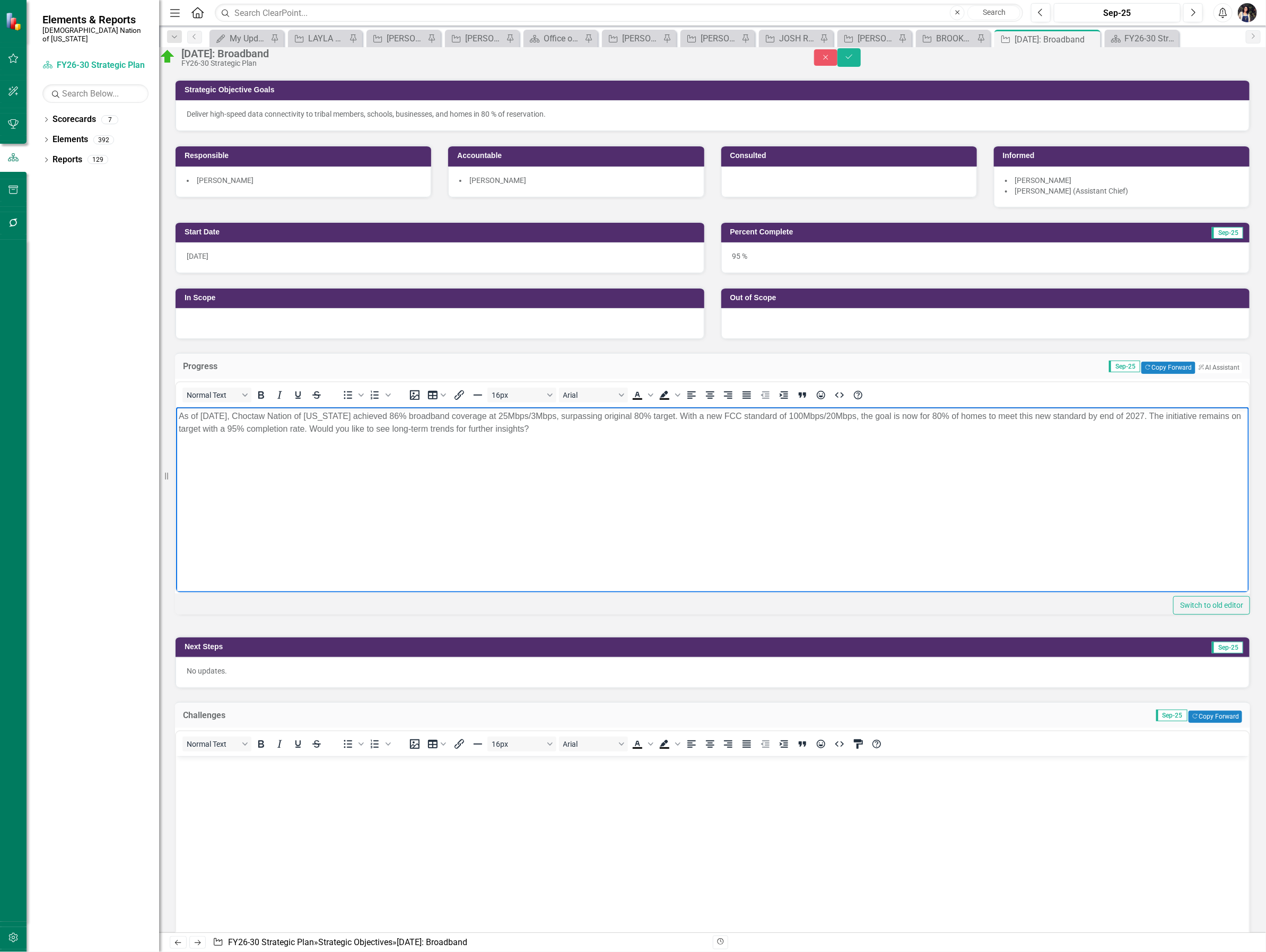
drag, startPoint x: 604, startPoint y: 428, endPoint x: 177, endPoint y: 442, distance: 427.2
click at [177, 442] on body "As of September 2025, Choctaw Nation of Oklahoma achieved 86% broadband coverag…" at bounding box center [712, 486] width 1073 height 159
click at [287, 676] on p "No updates." at bounding box center [713, 671] width 1052 height 11
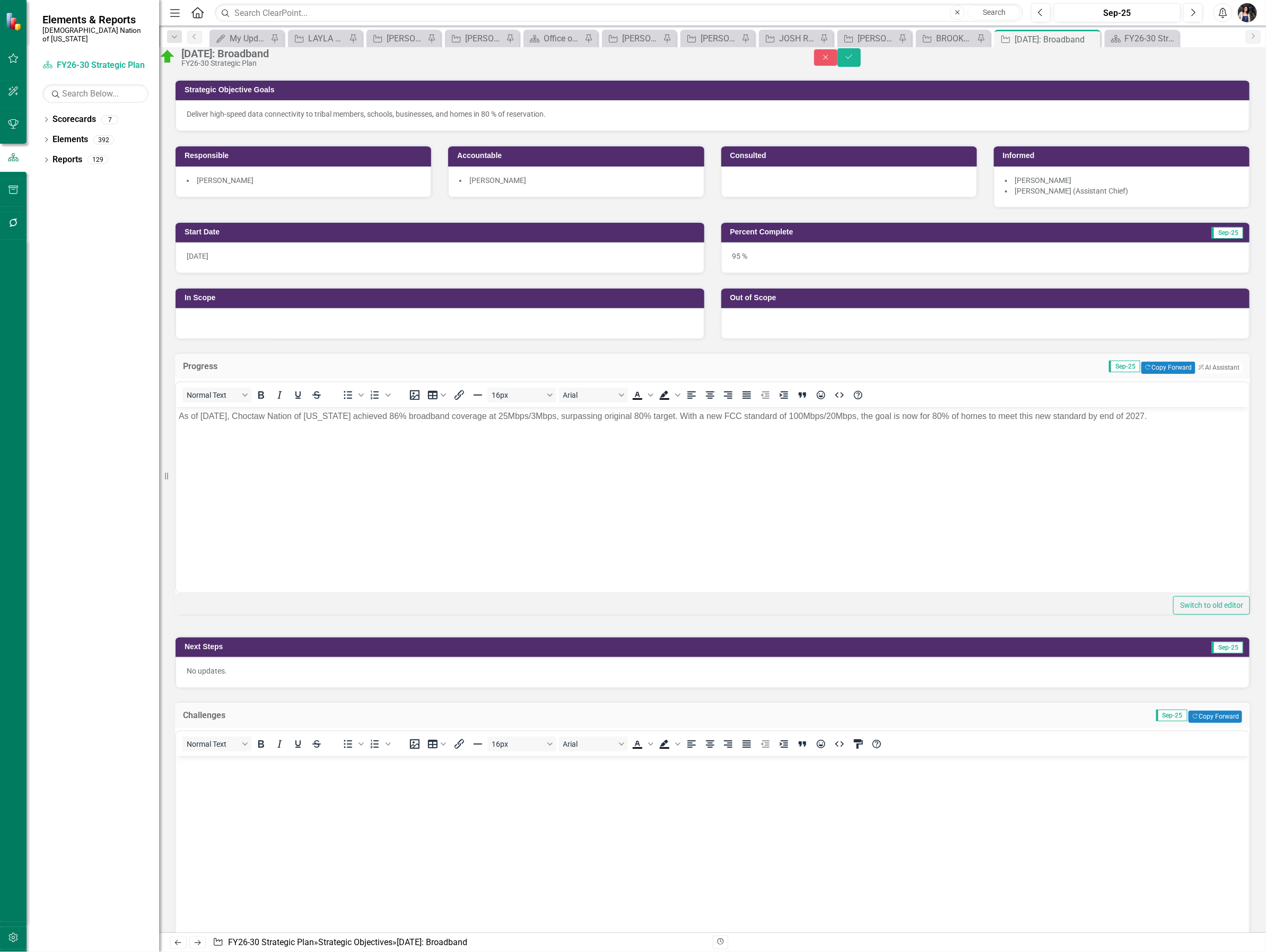
click at [287, 676] on p "No updates." at bounding box center [713, 671] width 1052 height 11
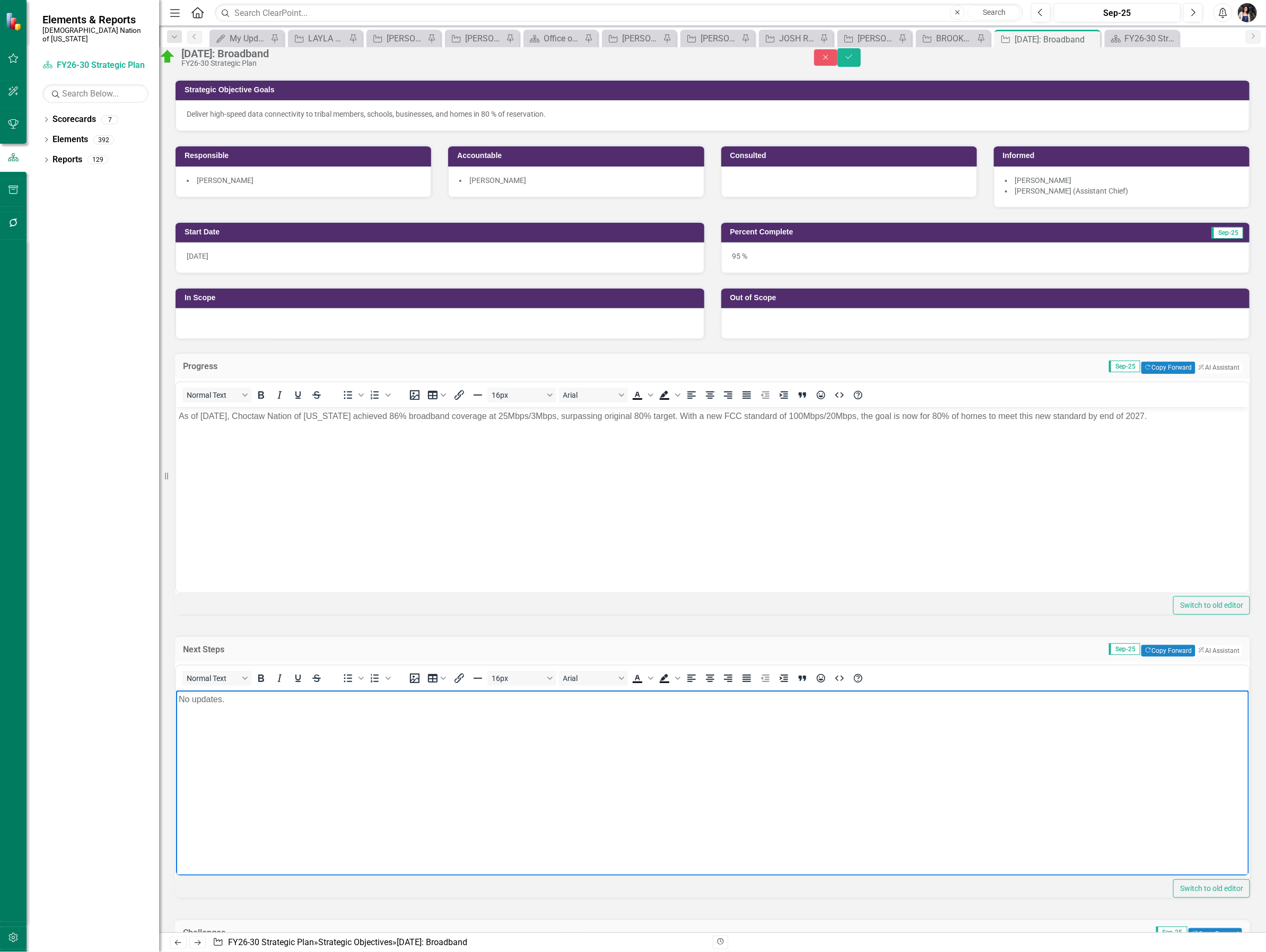
click at [294, 743] on body "No updates." at bounding box center [712, 769] width 1073 height 159
drag, startPoint x: 231, startPoint y: 701, endPoint x: 150, endPoint y: 695, distance: 81.2
click at [176, 695] on html "No updates." at bounding box center [712, 769] width 1073 height 159
click at [854, 60] on icon "Save" at bounding box center [849, 57] width 9 height 8
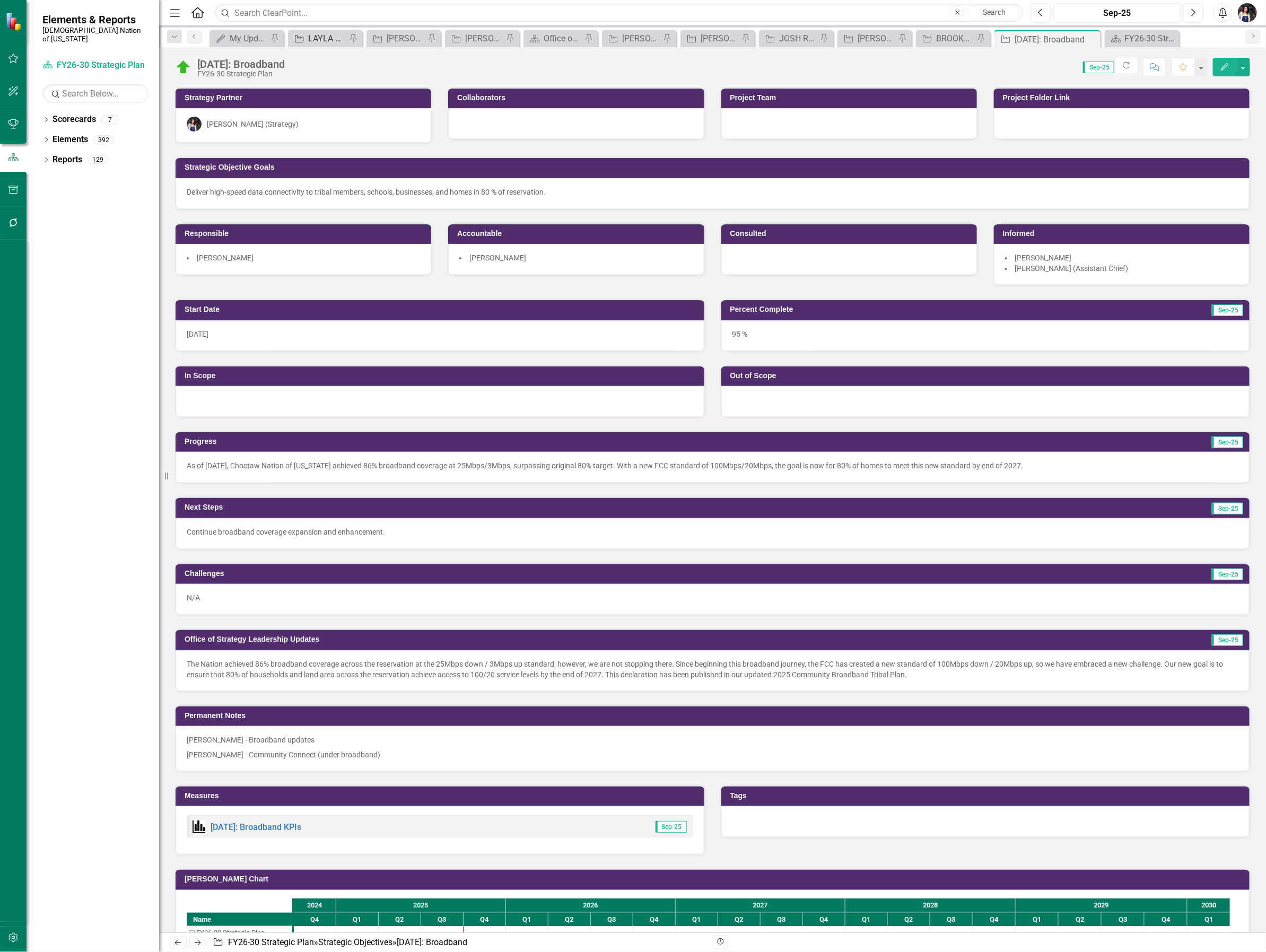
click at [318, 32] on div "LAYLA REVIEW" at bounding box center [327, 38] width 38 height 13
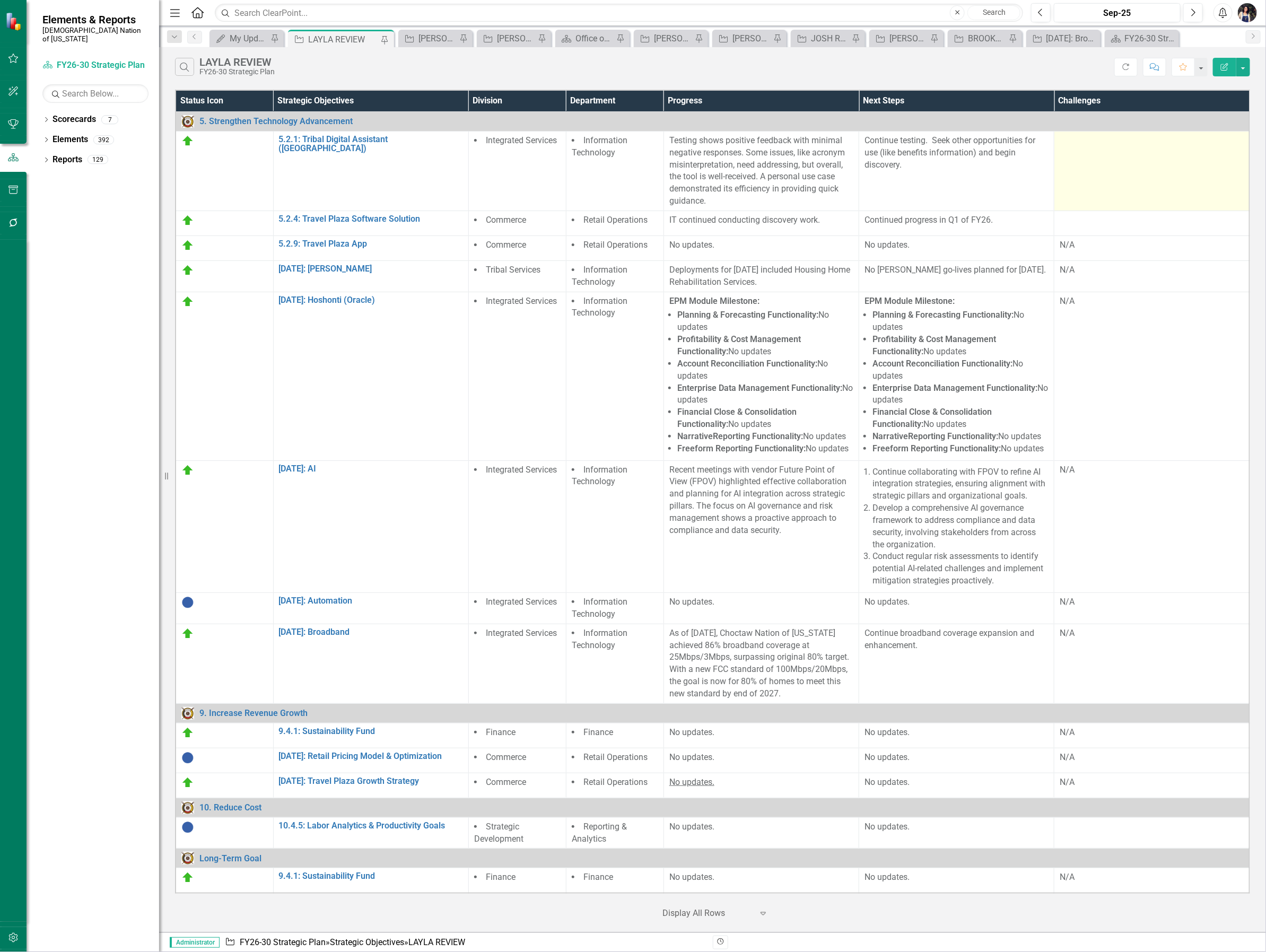
click at [1150, 170] on td at bounding box center [1152, 171] width 195 height 80
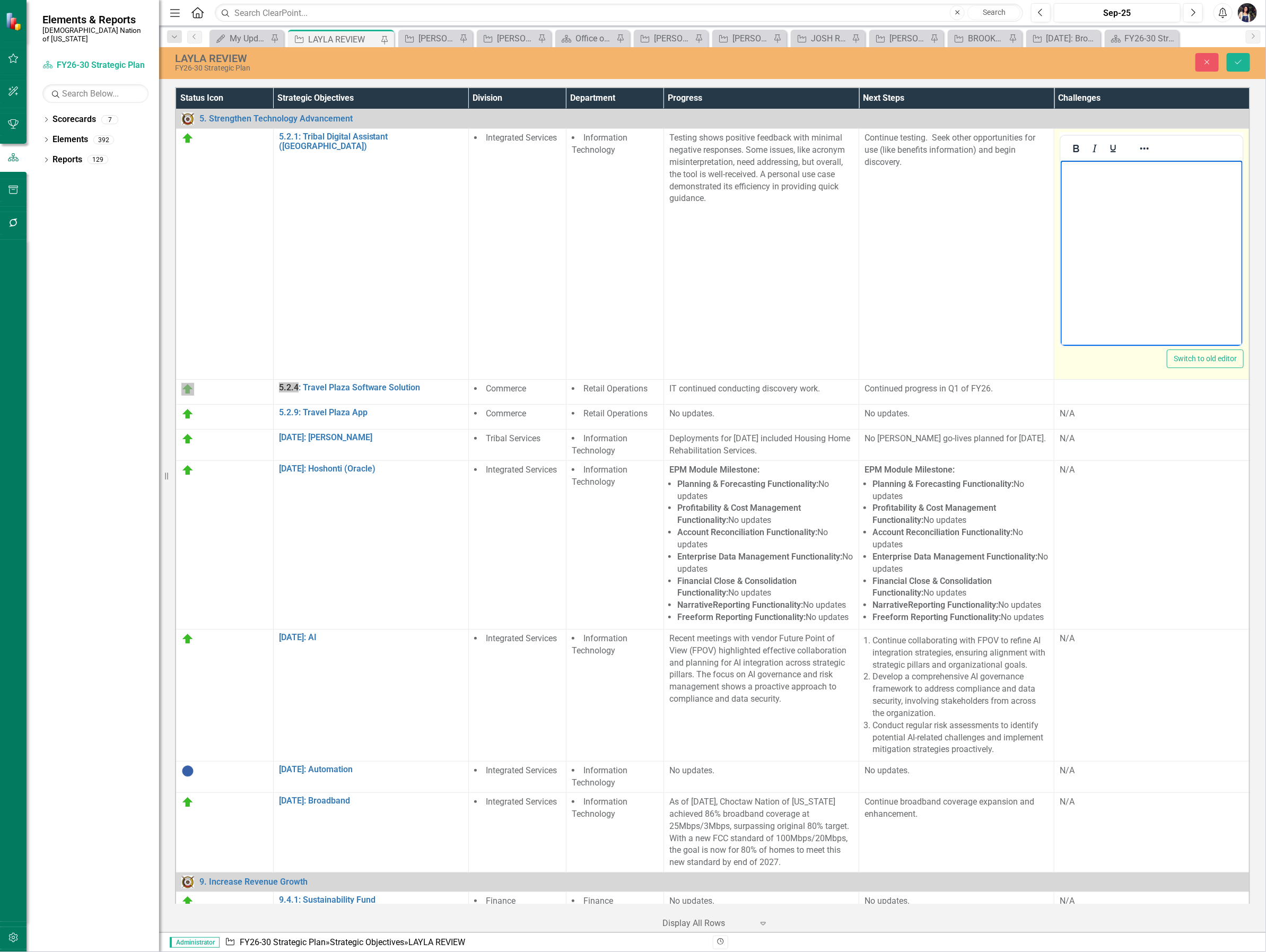
drag, startPoint x: 2210, startPoint y: 331, endPoint x: 1142, endPoint y: 231, distance: 1072.7
click at [1142, 231] on body "Rich Text Area. Press ALT-0 for help." at bounding box center [1151, 240] width 182 height 159
click at [1237, 68] on button "Save" at bounding box center [1239, 63] width 23 height 19
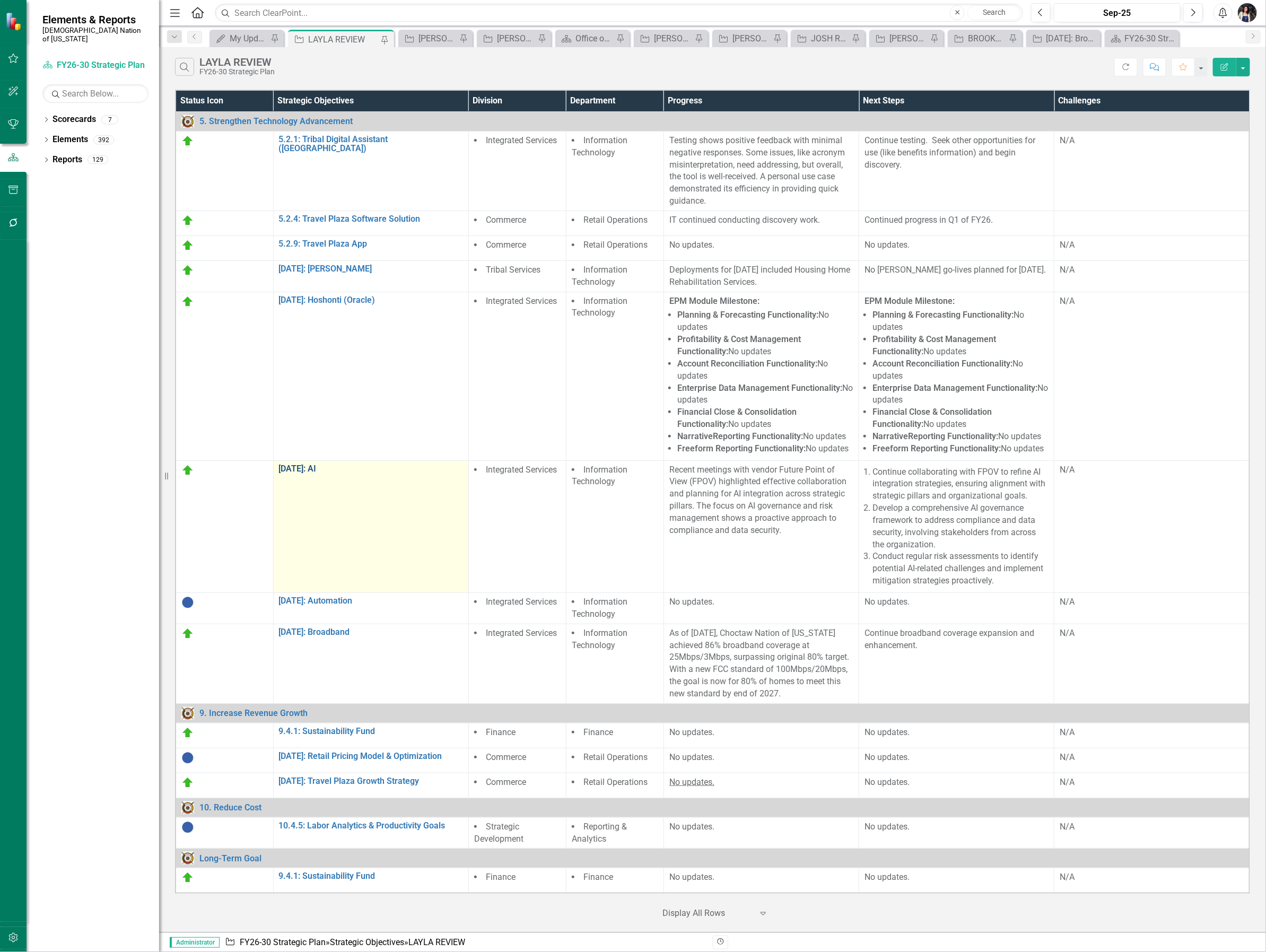
click at [308, 469] on link "[DATE]: AI" at bounding box center [371, 469] width 184 height 9
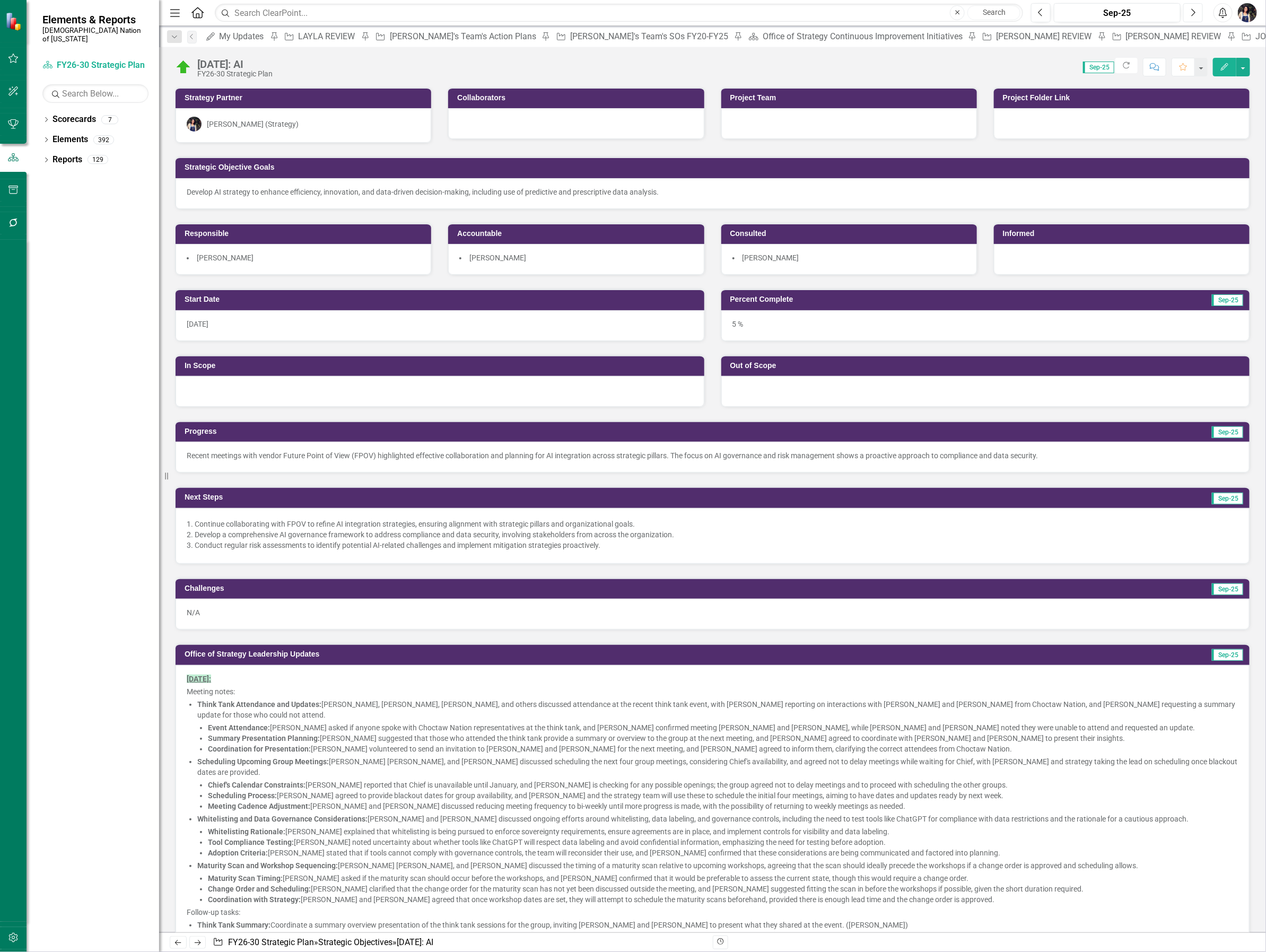
click at [1192, 14] on icon "Next" at bounding box center [1193, 13] width 6 height 9
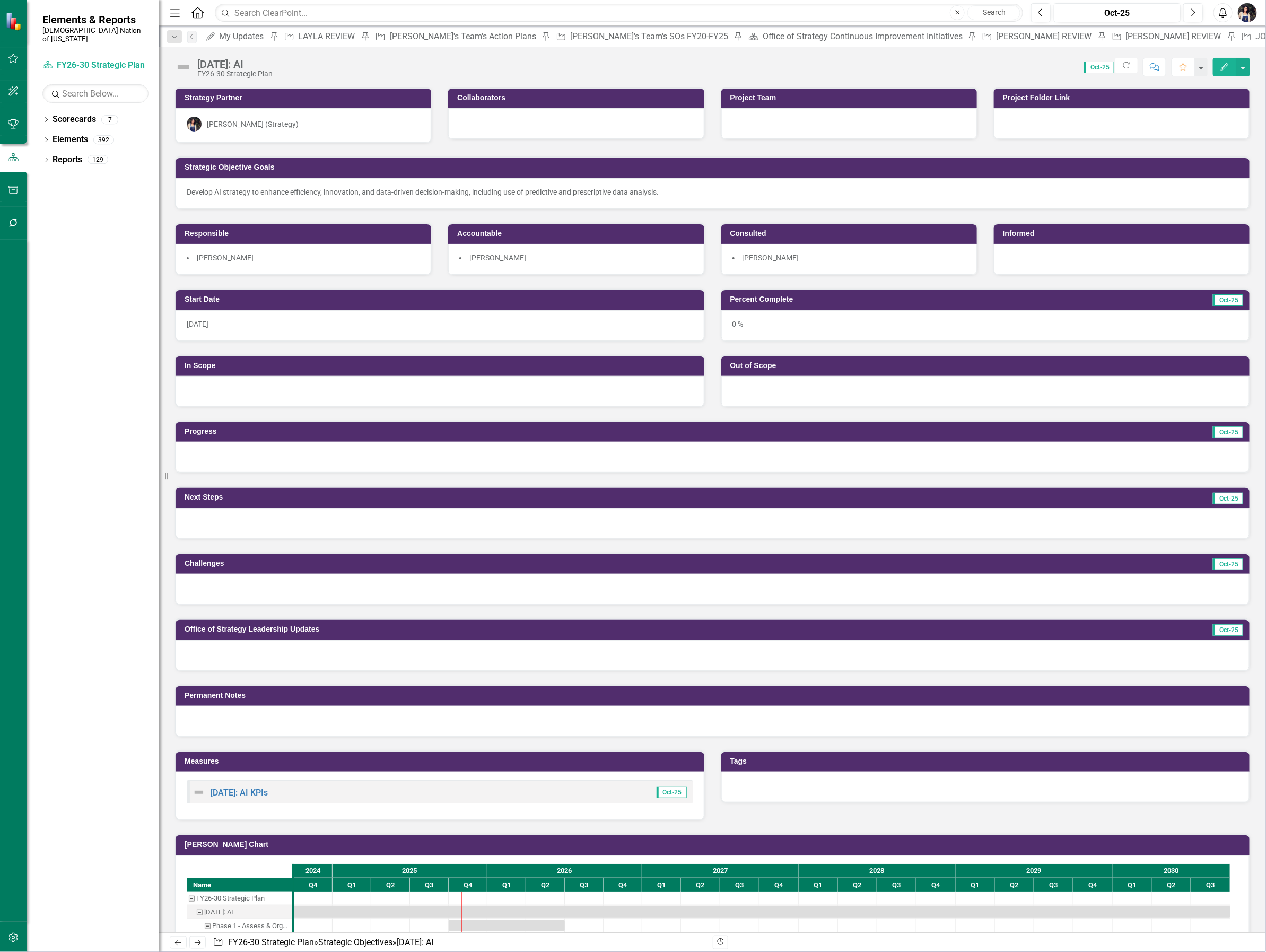
click at [274, 655] on div at bounding box center [713, 655] width 1074 height 31
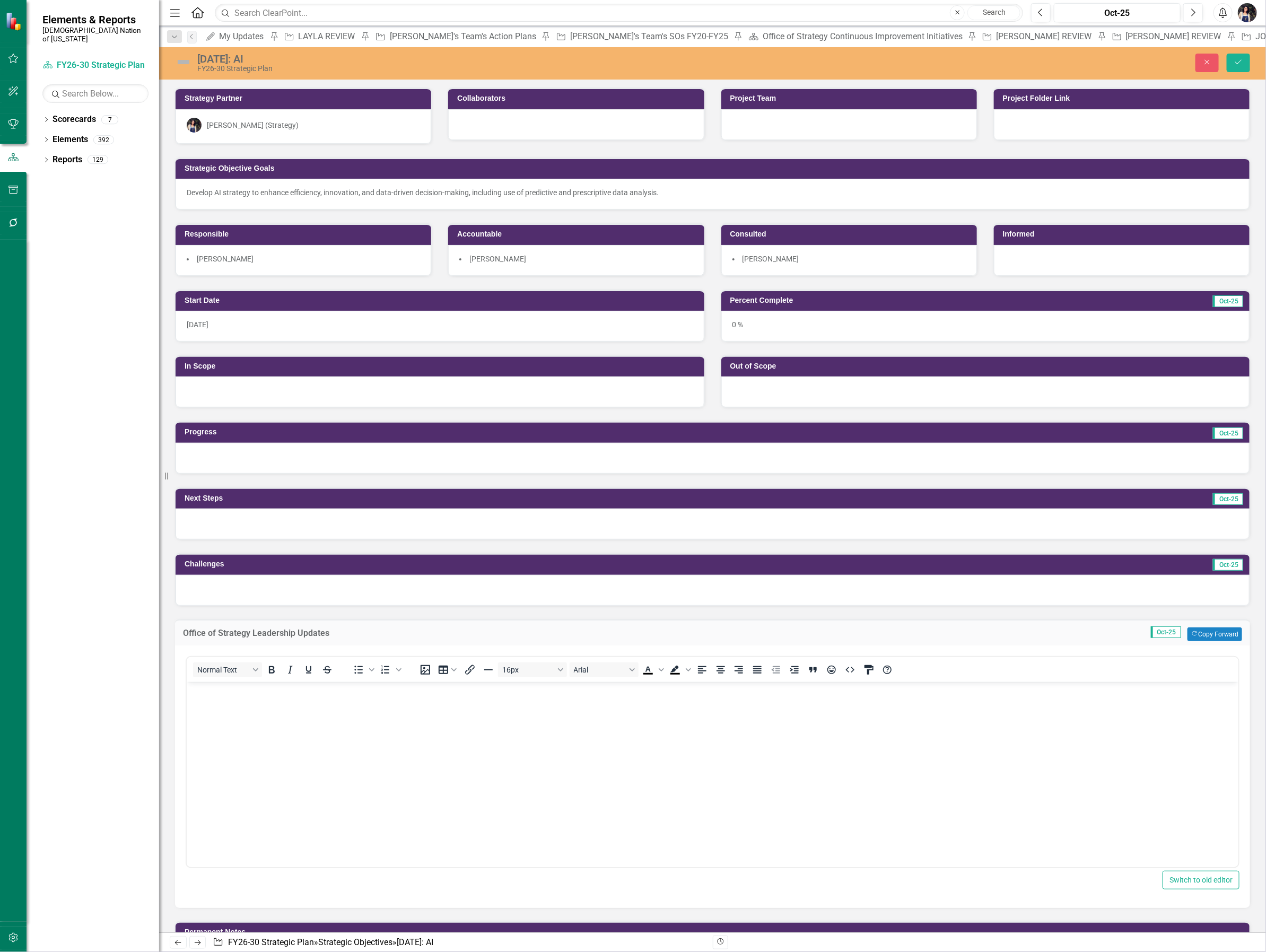
click at [290, 748] on body "Rich Text Area. Press ALT-0 for help." at bounding box center [712, 761] width 1052 height 159
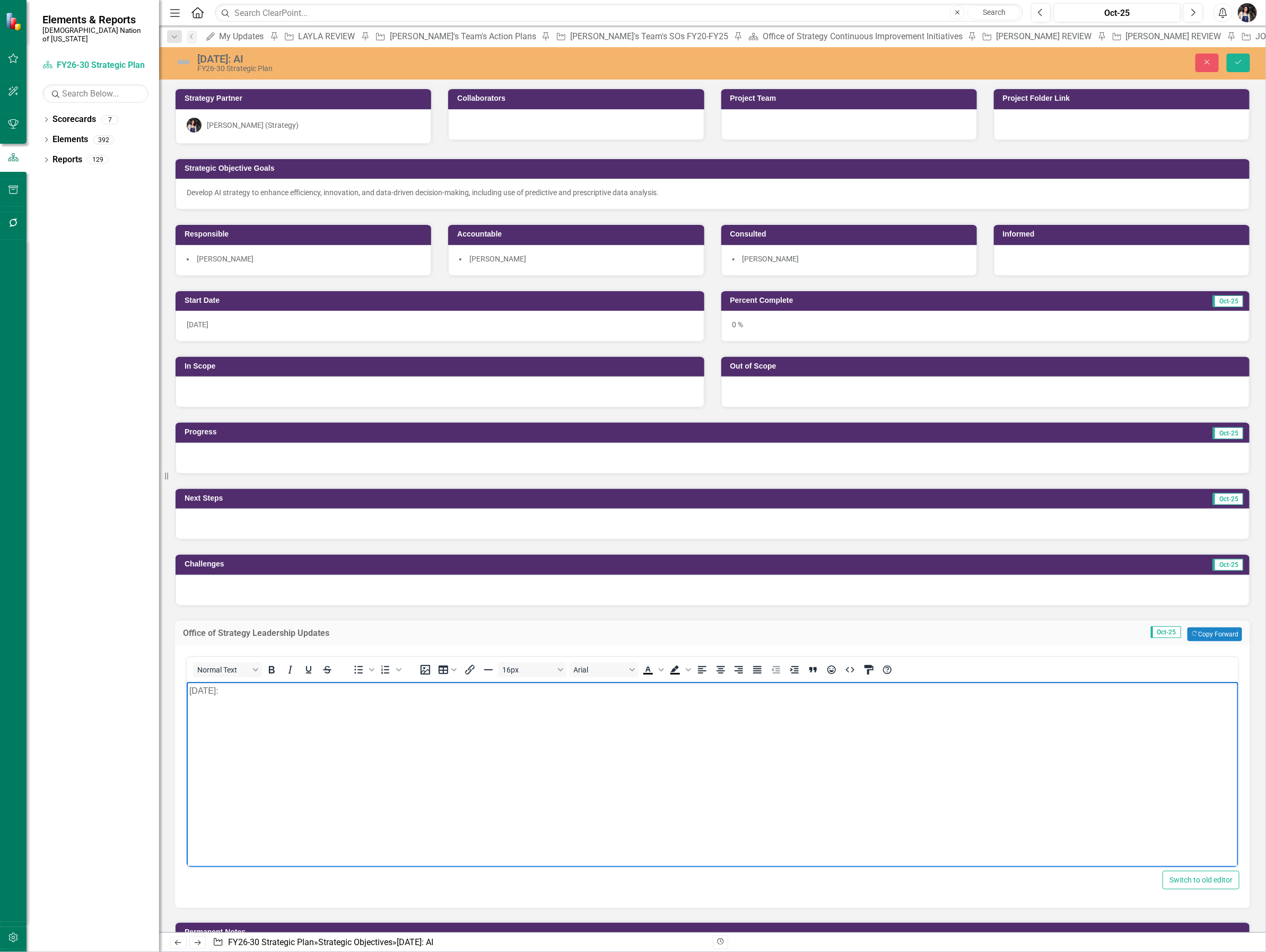
click at [360, 719] on body "[DATE]:" at bounding box center [712, 761] width 1052 height 159
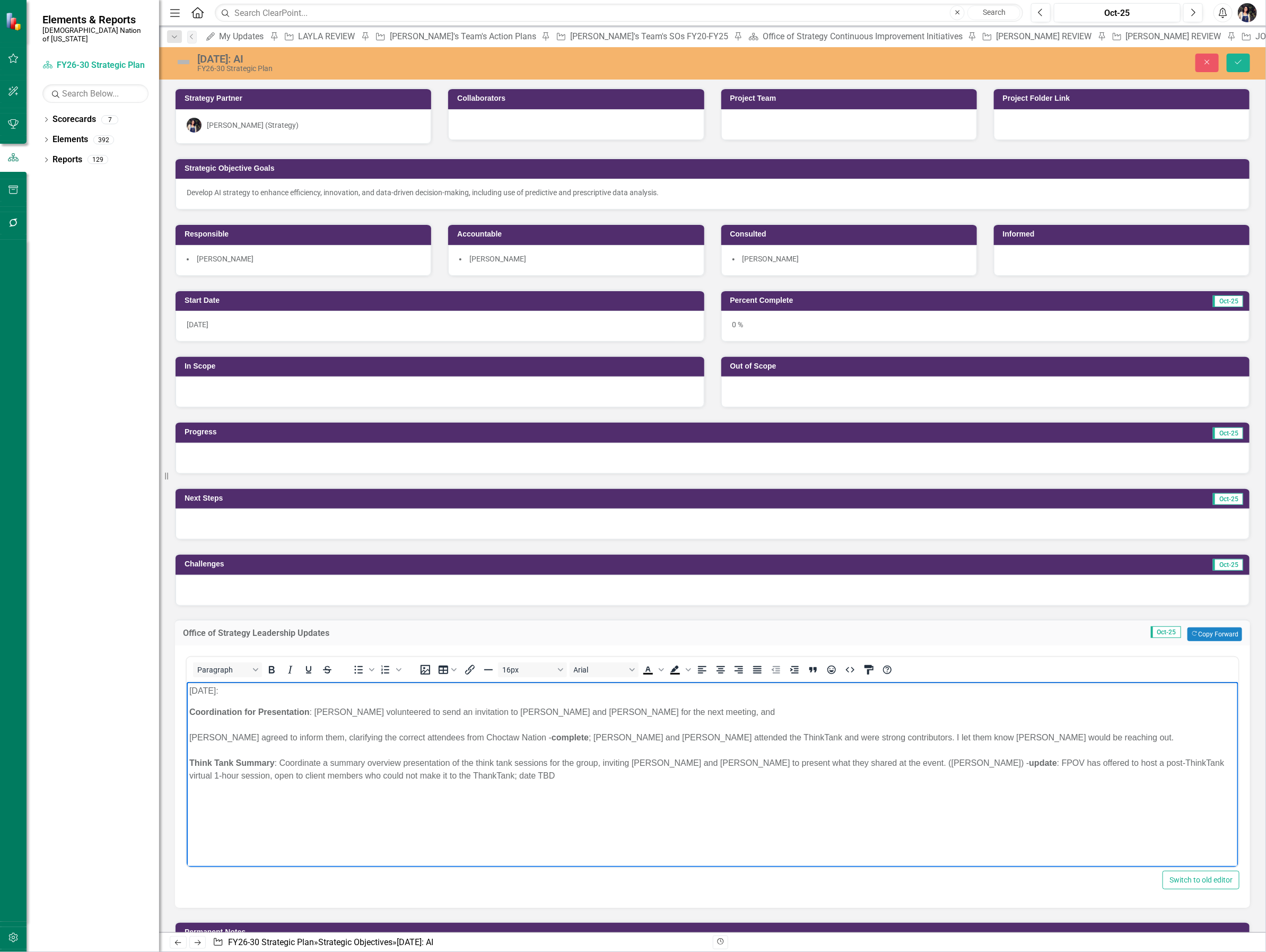
click at [189, 737] on div "[PERSON_NAME] agreed to inform them, clarifying the correct attendees from Choc…" at bounding box center [712, 737] width 1046 height 13
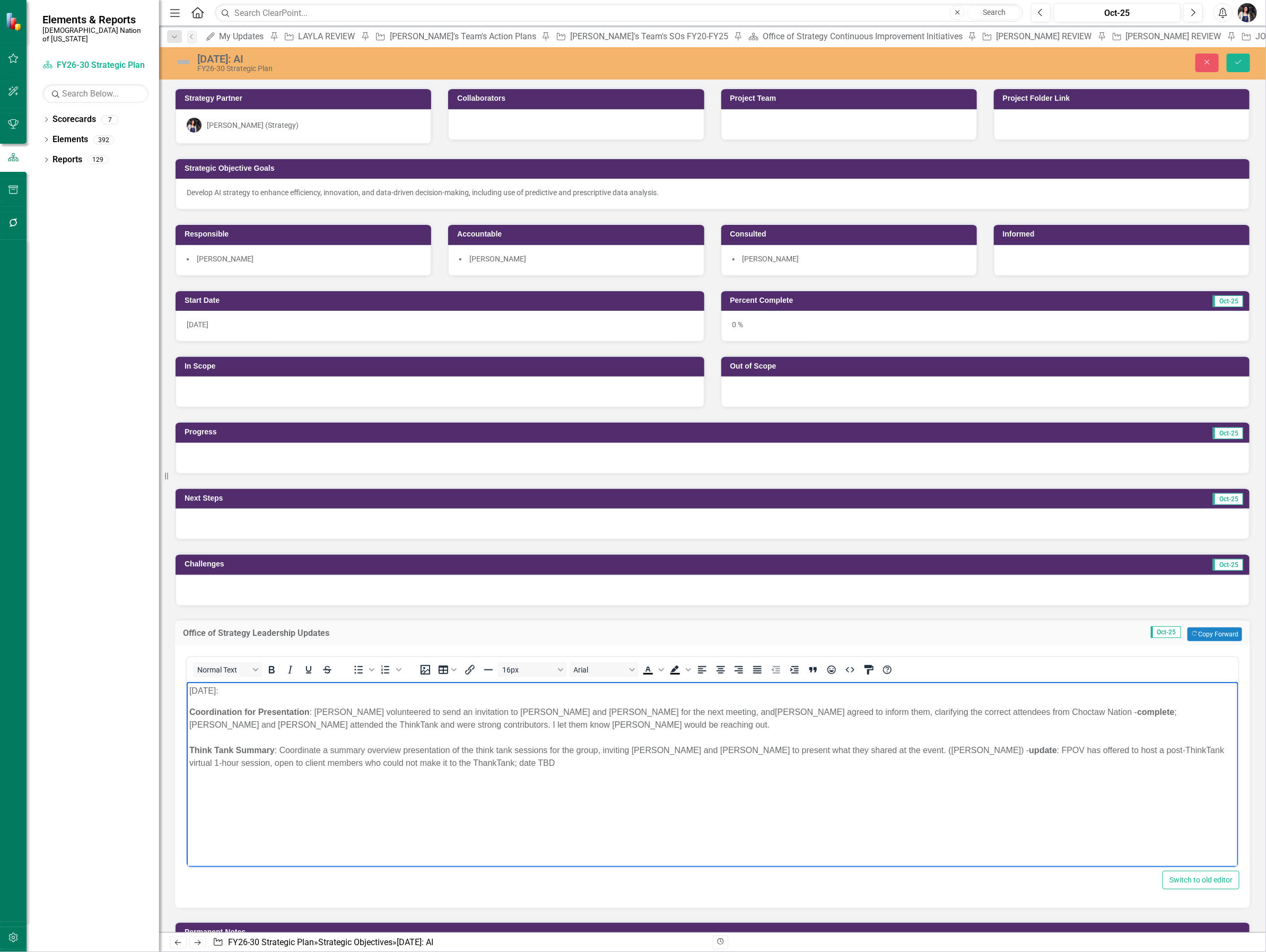
click at [213, 689] on p "[DATE]:" at bounding box center [712, 690] width 1046 height 13
click at [686, 672] on span "Background color Black" at bounding box center [688, 669] width 9 height 15
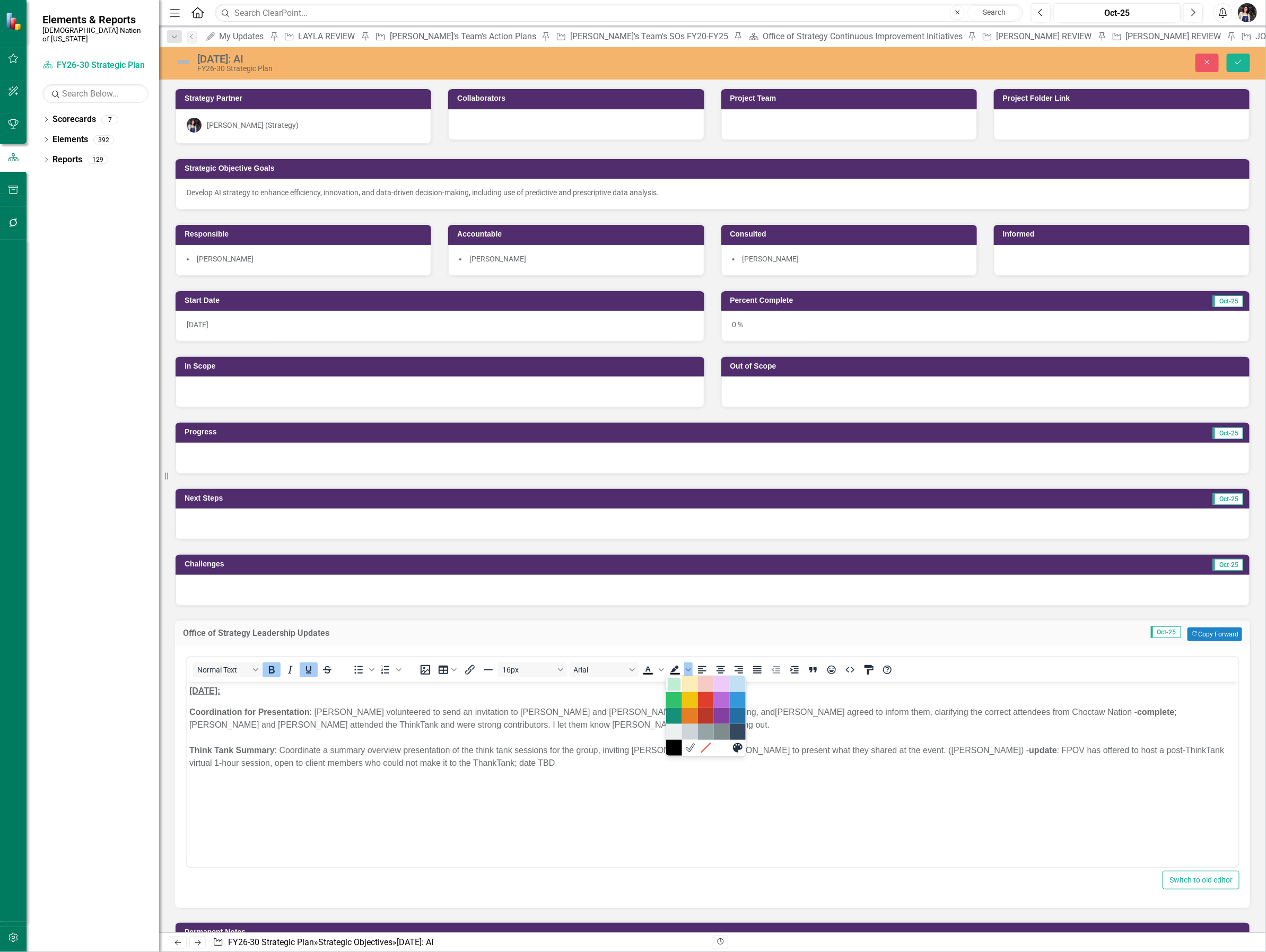
click at [673, 685] on div "Light Green" at bounding box center [674, 684] width 13 height 13
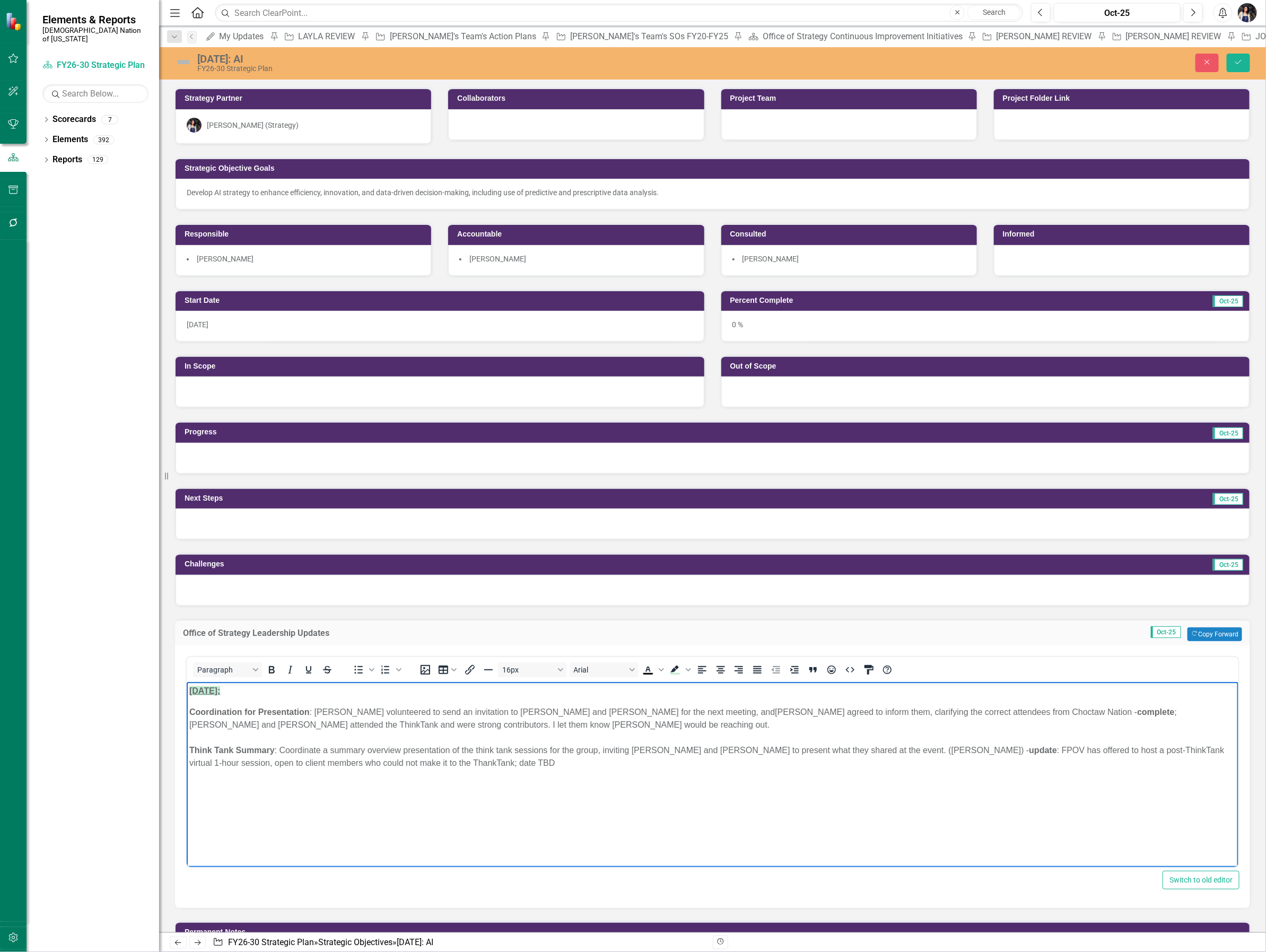
drag, startPoint x: 301, startPoint y: 819, endPoint x: 329, endPoint y: 820, distance: 28.0
click at [301, 819] on body "[DATE]: Coordination for Presentation : [PERSON_NAME] volunteered to send an in…" at bounding box center [712, 761] width 1052 height 159
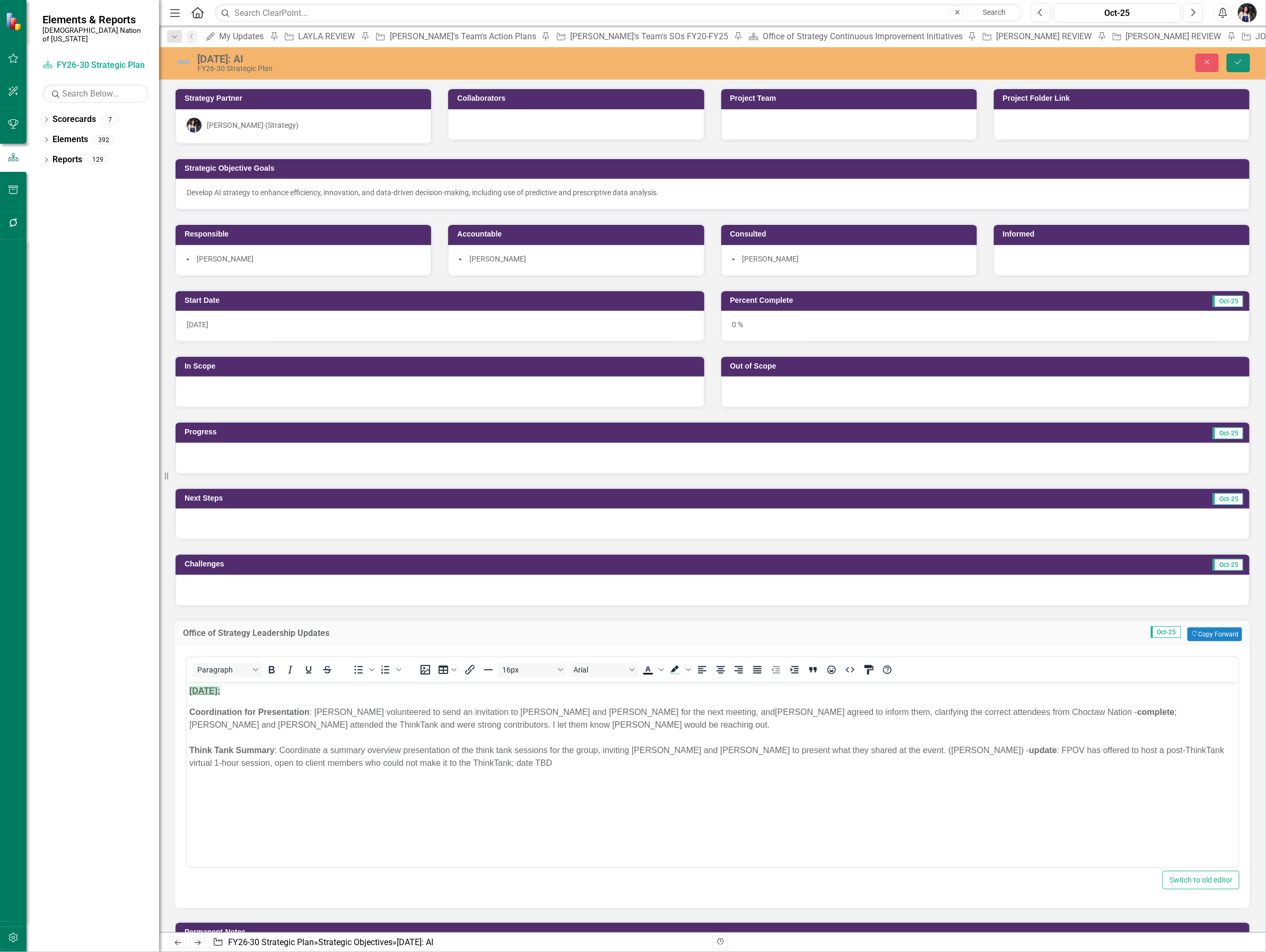
drag, startPoint x: 1239, startPoint y: 64, endPoint x: 188, endPoint y: 173, distance: 1056.6
click at [1239, 64] on icon "Save" at bounding box center [1238, 62] width 9 height 8
